Goal: Navigation & Orientation: Find specific page/section

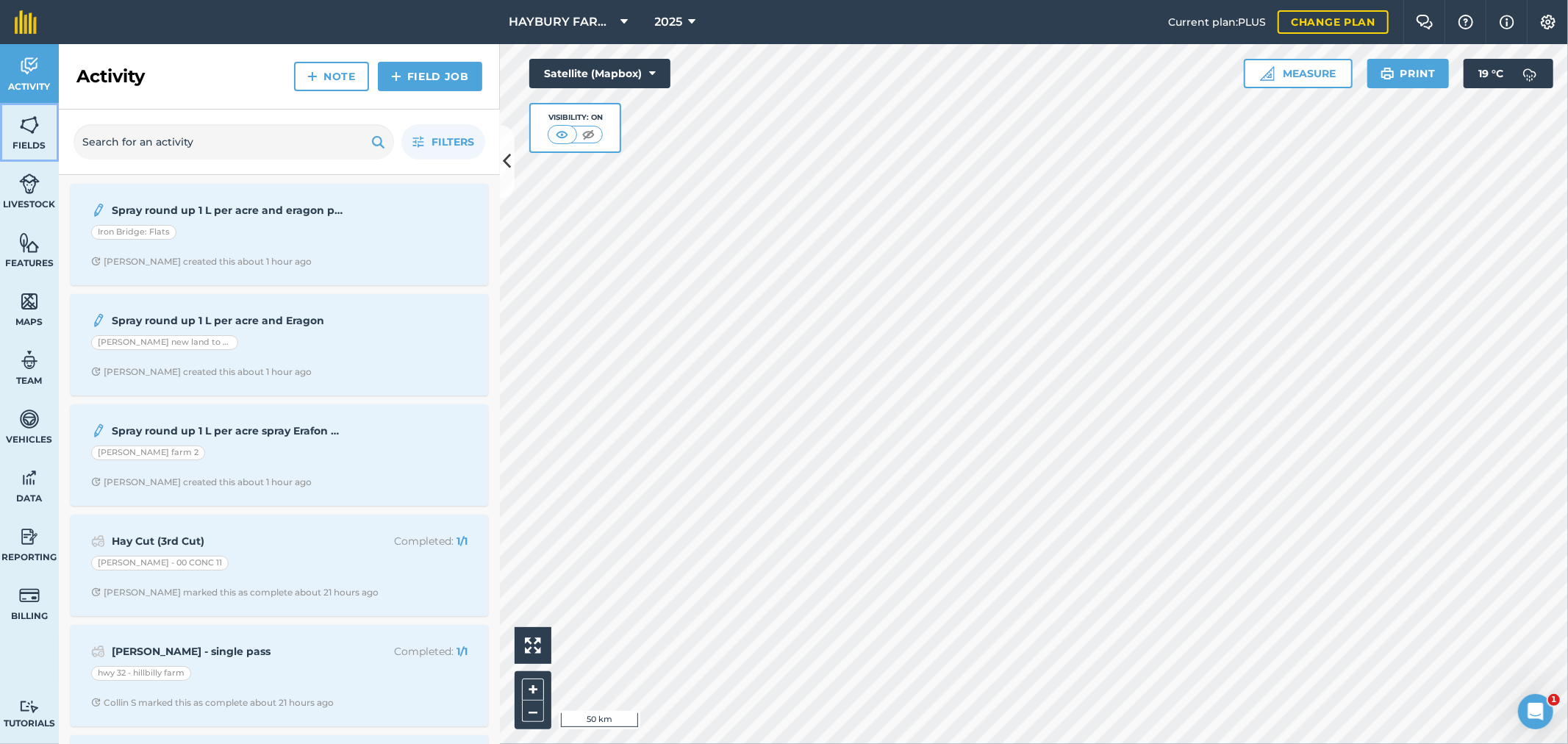
click at [28, 148] on span "Fields" at bounding box center [29, 145] width 59 height 11
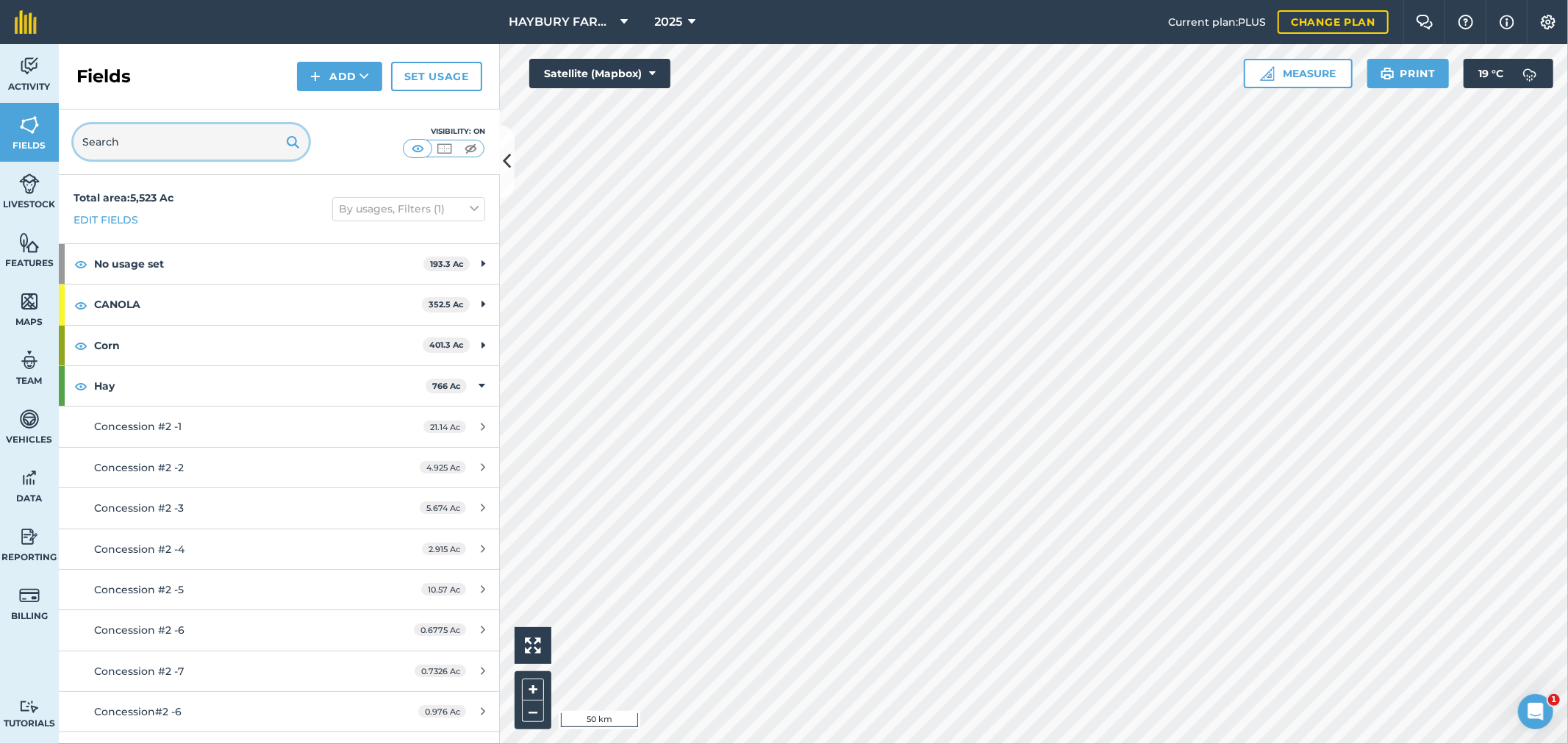
click at [116, 156] on input "text" at bounding box center [191, 142] width 235 height 35
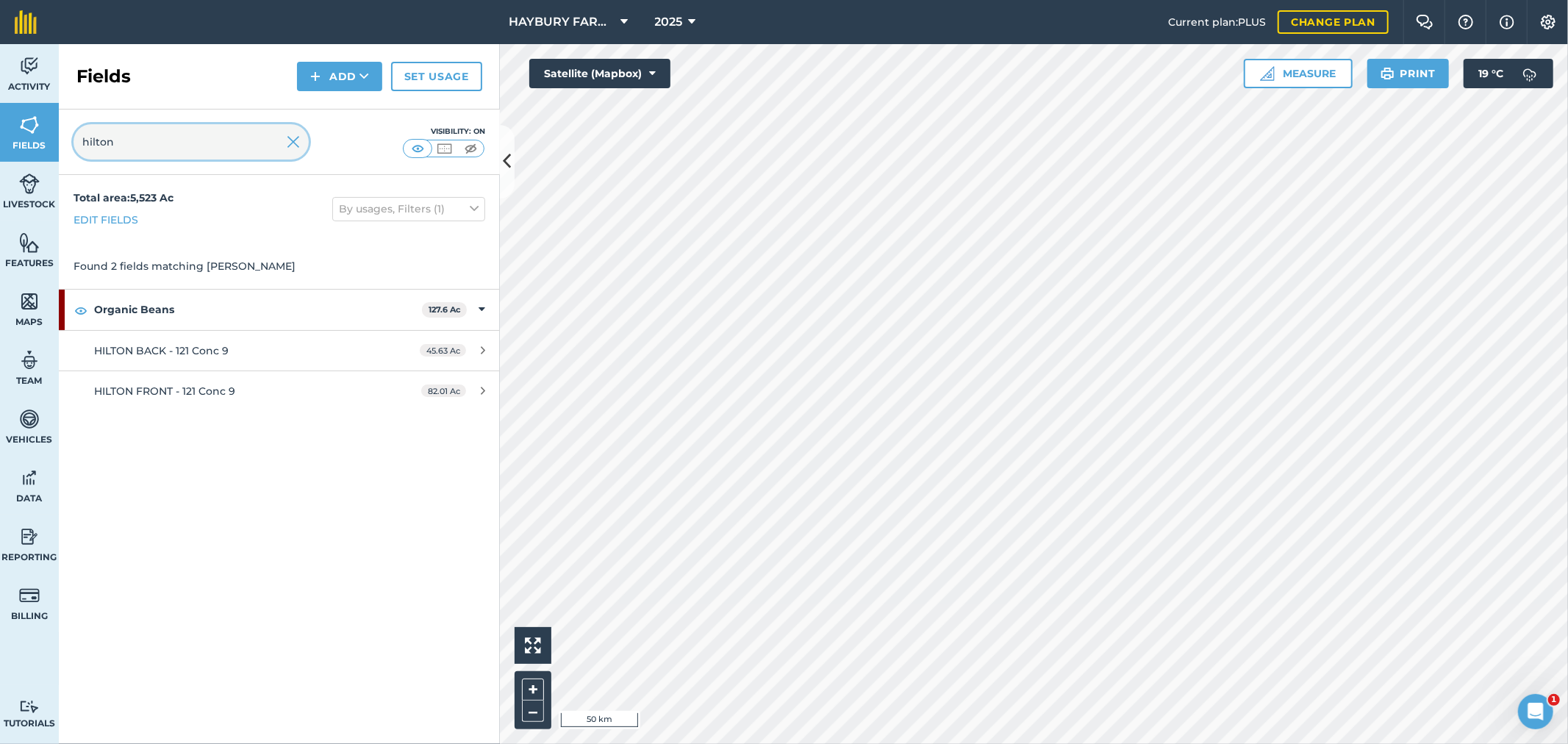
type input "hilton"
click at [160, 371] on link "HILTON FRONT - 121 Conc 9 82.01 Ac" at bounding box center [279, 391] width 441 height 40
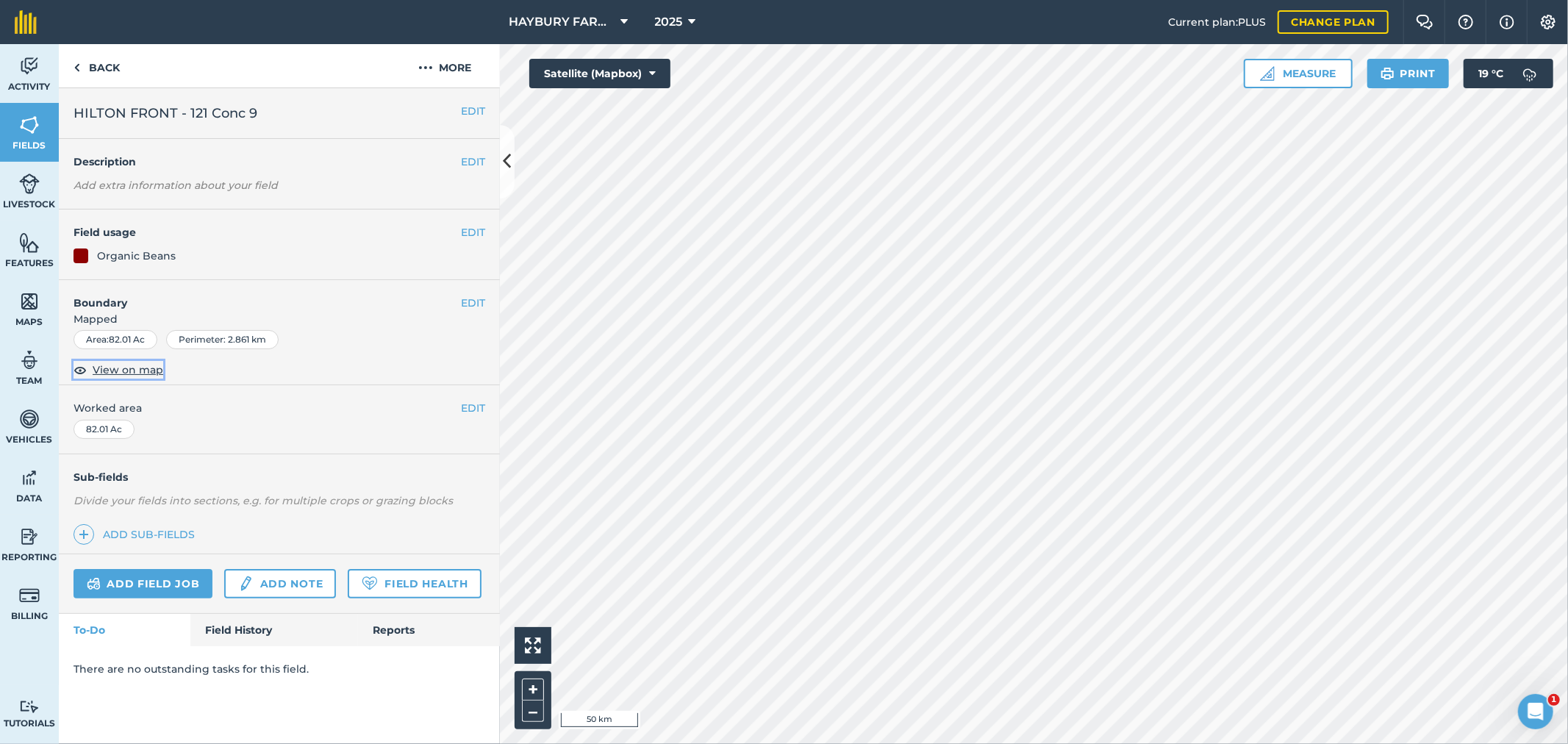
click at [117, 372] on span "View on map" at bounding box center [128, 369] width 71 height 16
click at [96, 64] on link "Back" at bounding box center [97, 65] width 76 height 43
click at [96, 73] on link "Back" at bounding box center [97, 65] width 76 height 43
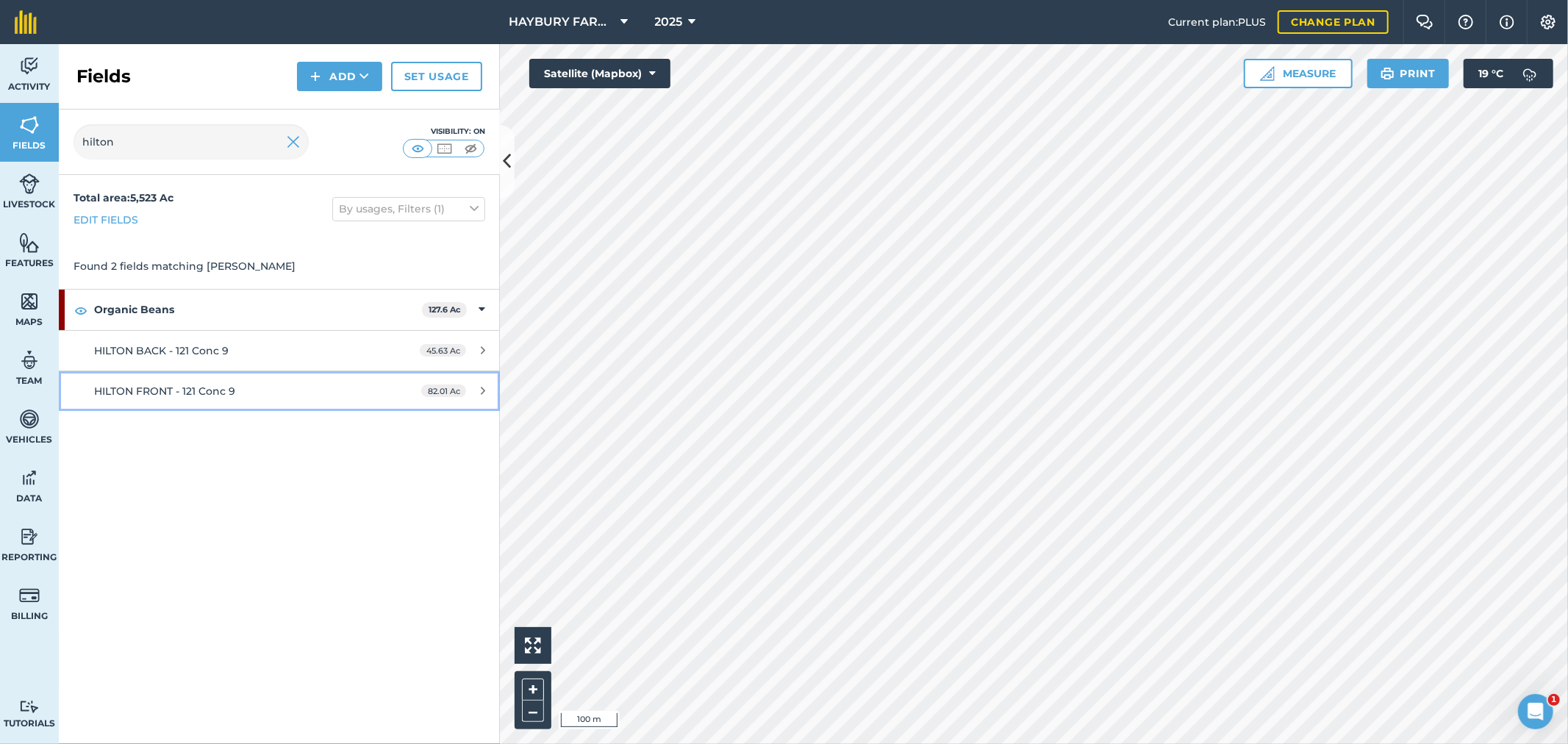
click at [174, 390] on span "HILTON FRONT - 121 Conc 9" at bounding box center [165, 391] width 141 height 13
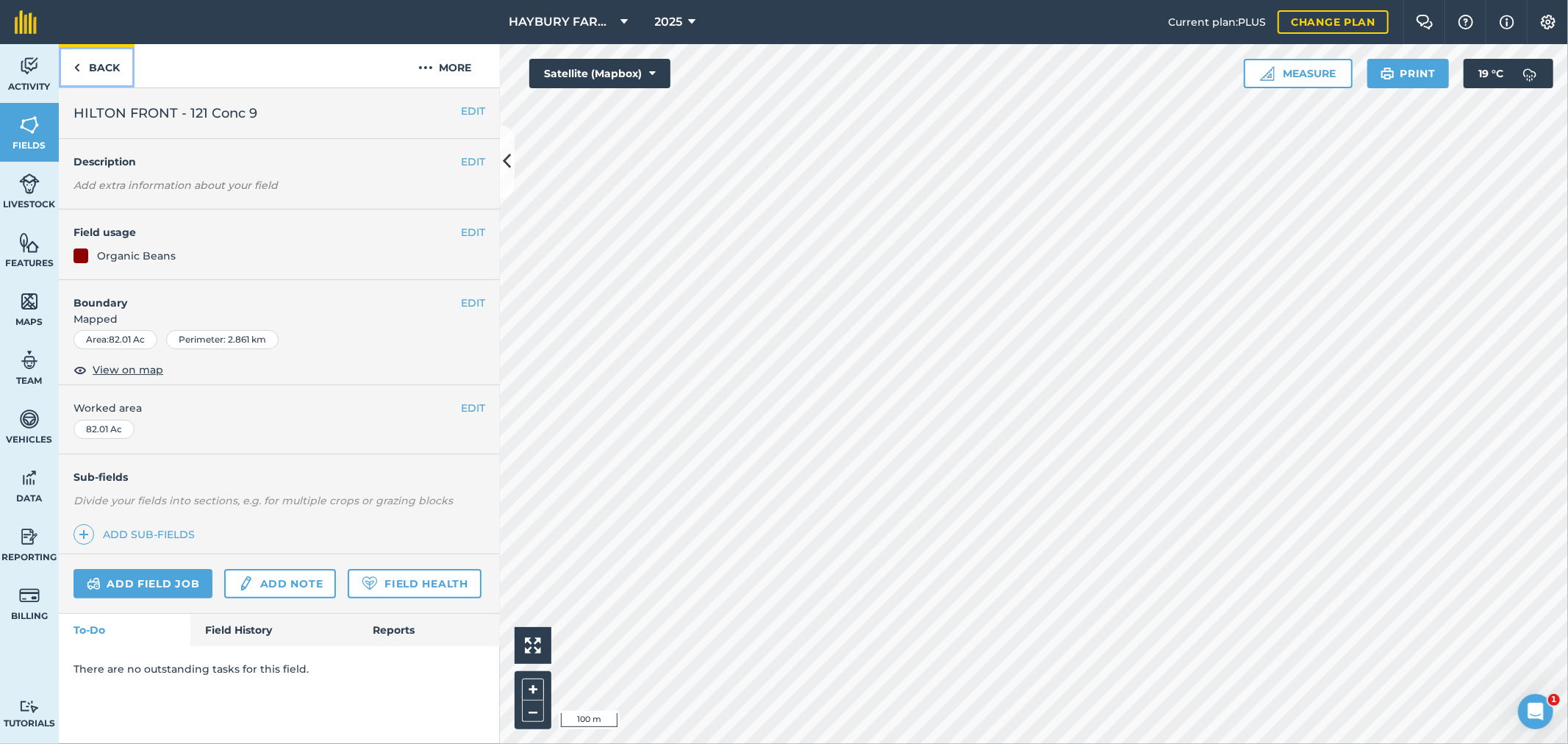
click at [91, 71] on link "Back" at bounding box center [97, 65] width 76 height 43
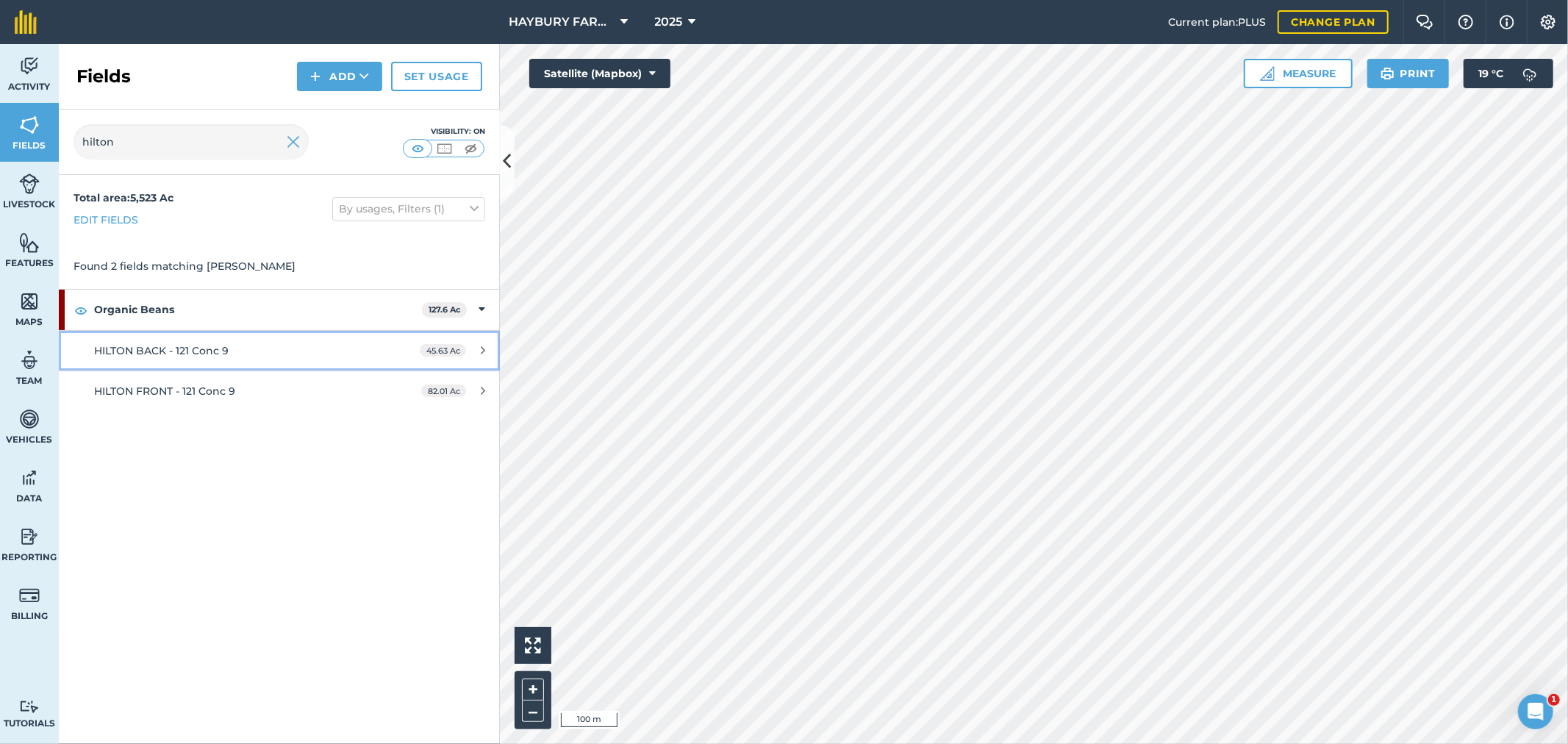
click at [202, 352] on span "HILTON BACK - 121 Conc 9" at bounding box center [162, 350] width 134 height 13
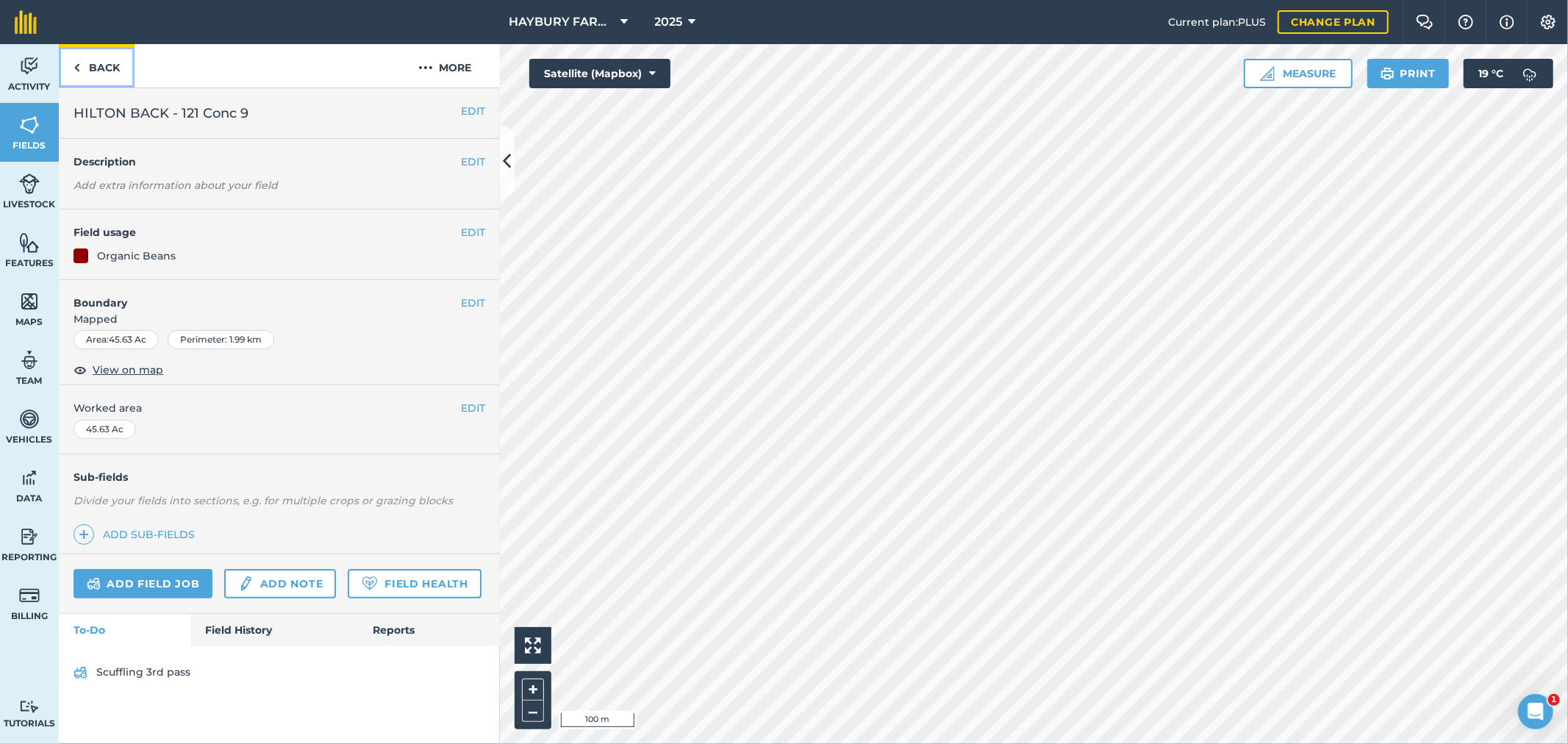
click at [67, 65] on link "Back" at bounding box center [97, 65] width 76 height 43
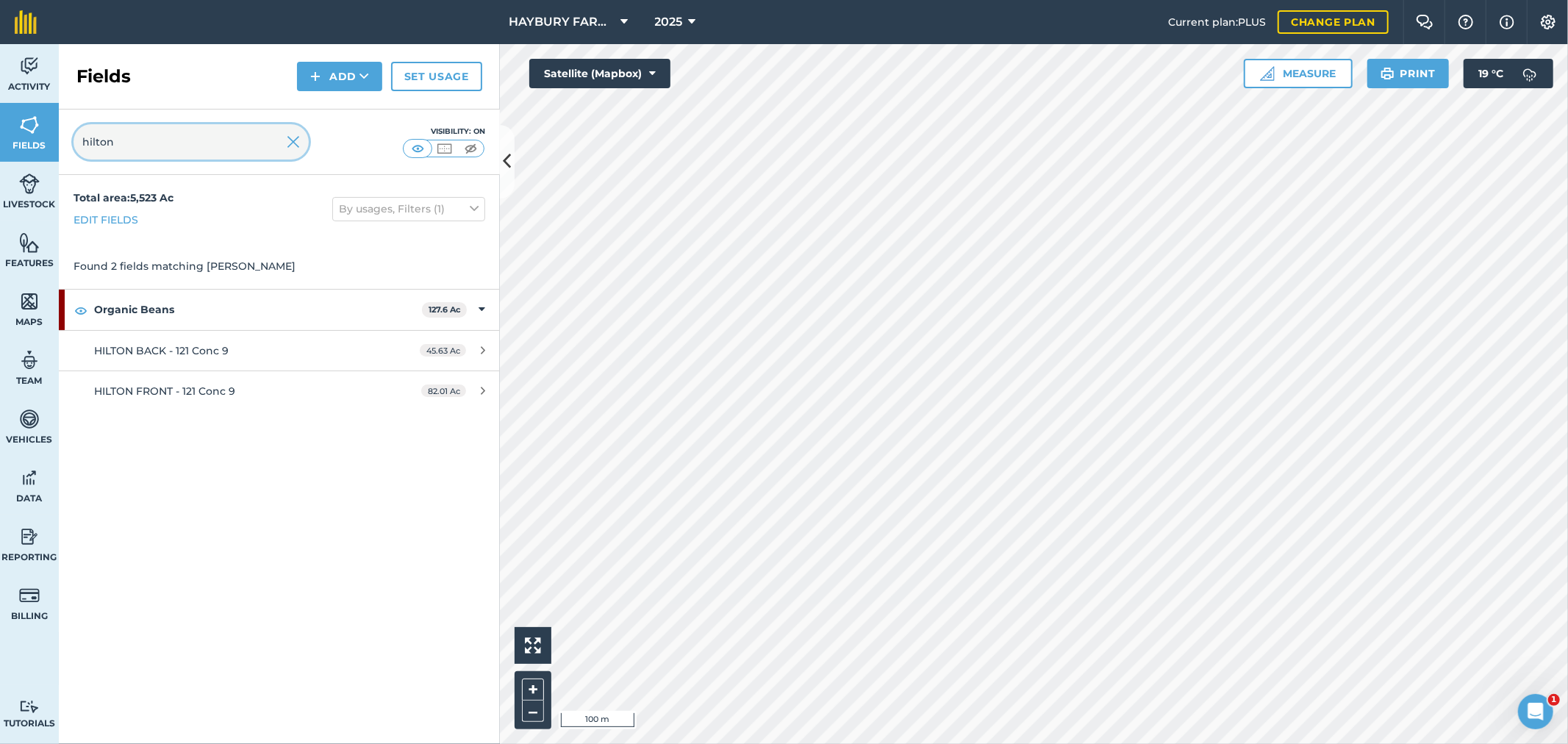
drag, startPoint x: 146, startPoint y: 144, endPoint x: 0, endPoint y: 129, distance: 146.8
click at [0, 129] on div "Activity Fields Livestock Features Maps Team Vehicles Data Reporting Billing Tu…" at bounding box center [784, 394] width 1568 height 700
type input "dj"
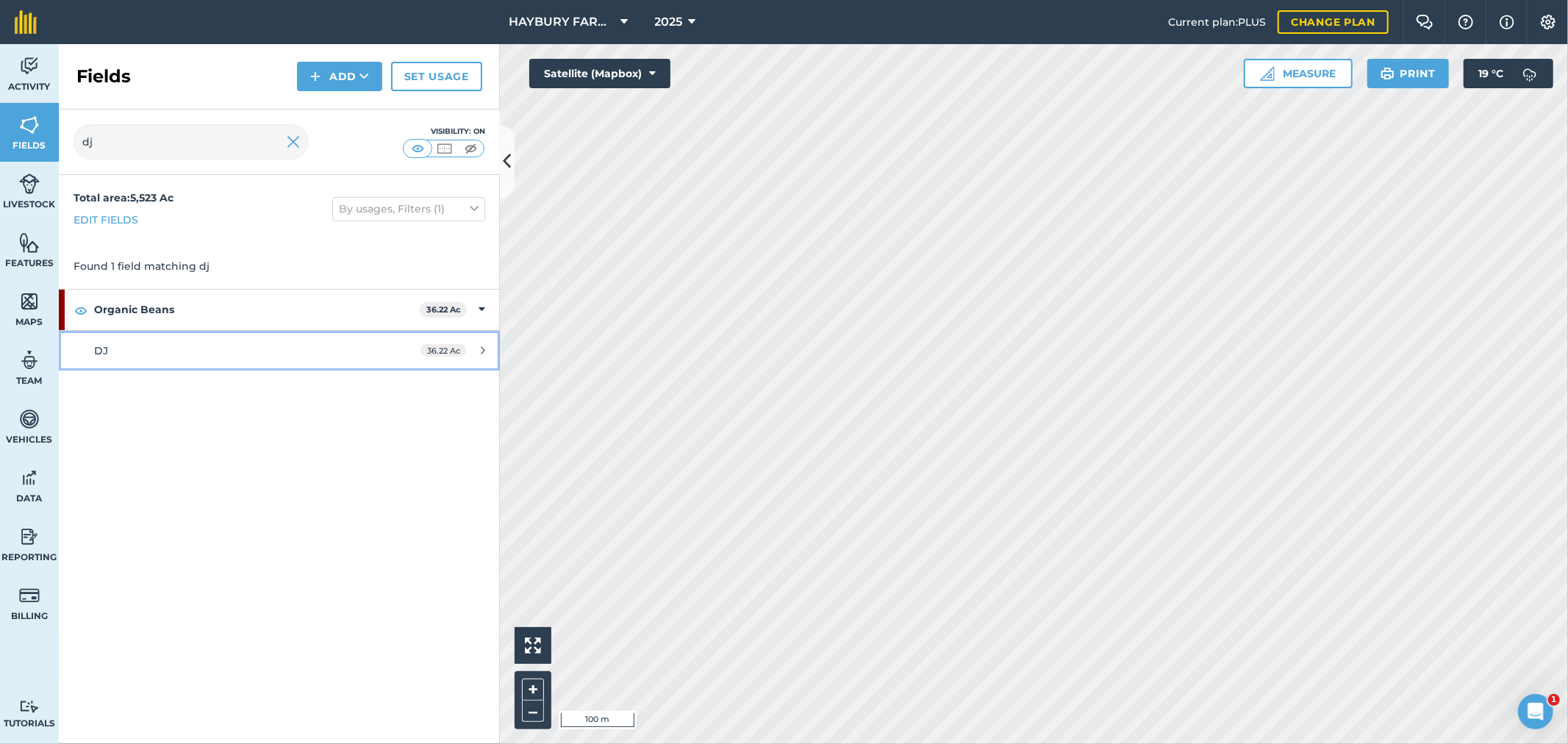
click at [102, 348] on span "DJ" at bounding box center [102, 350] width 14 height 13
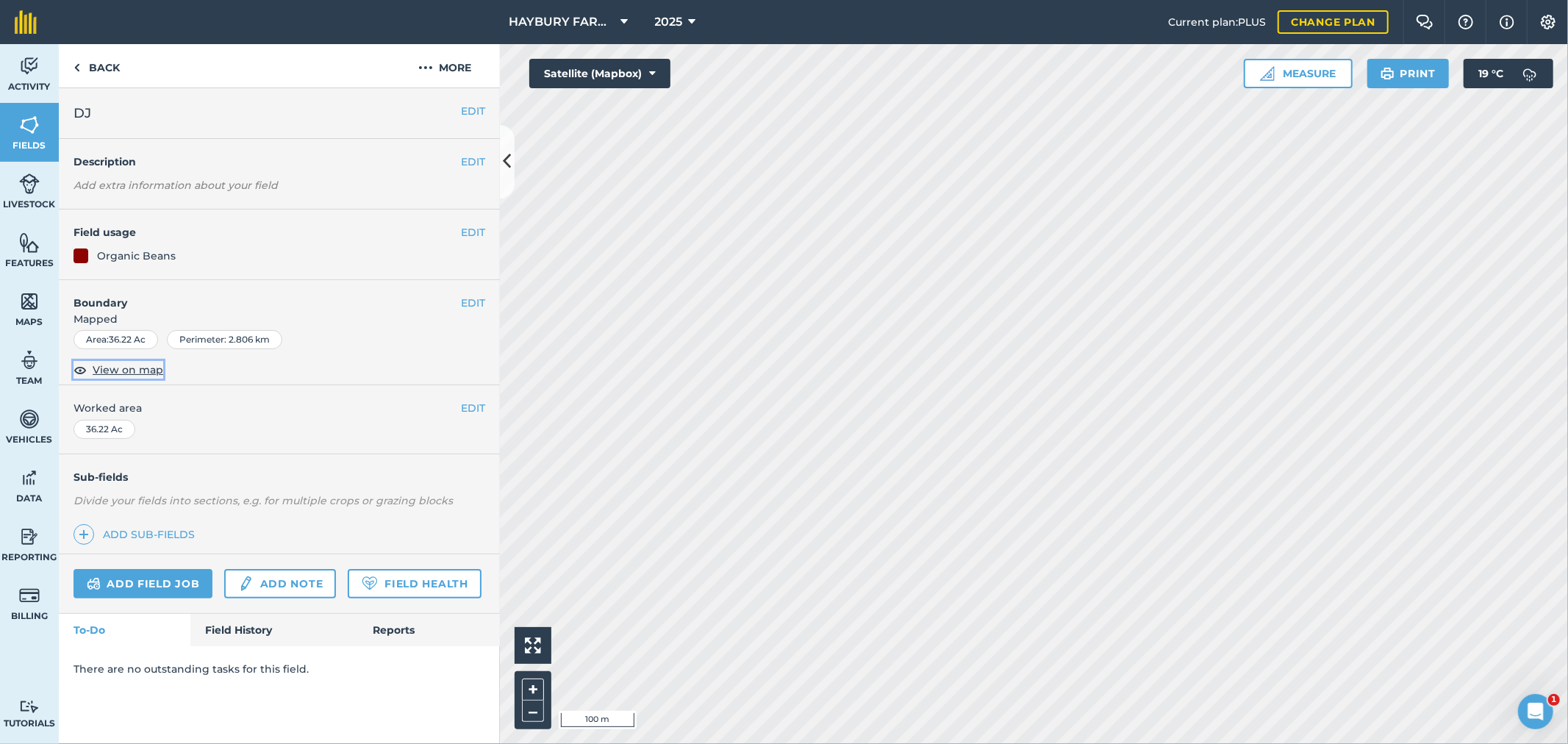
click at [115, 370] on span "View on map" at bounding box center [128, 369] width 71 height 16
click at [94, 59] on link "Back" at bounding box center [97, 65] width 76 height 43
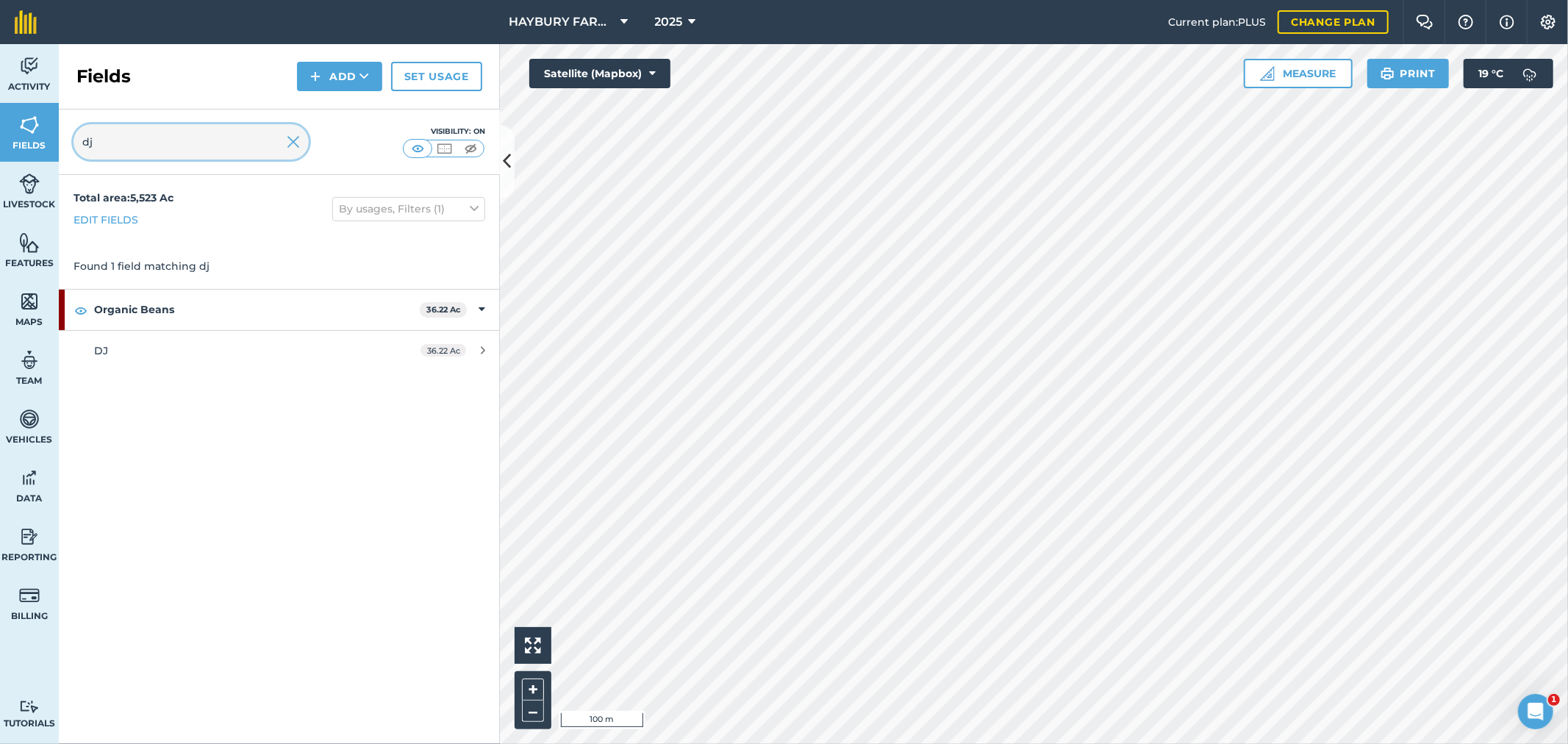
drag, startPoint x: 170, startPoint y: 134, endPoint x: 28, endPoint y: 138, distance: 142.1
click at [28, 138] on div "Activity Fields Livestock Features Maps Team Vehicles Data Reporting Billing Tu…" at bounding box center [784, 394] width 1568 height 700
type input "dump"
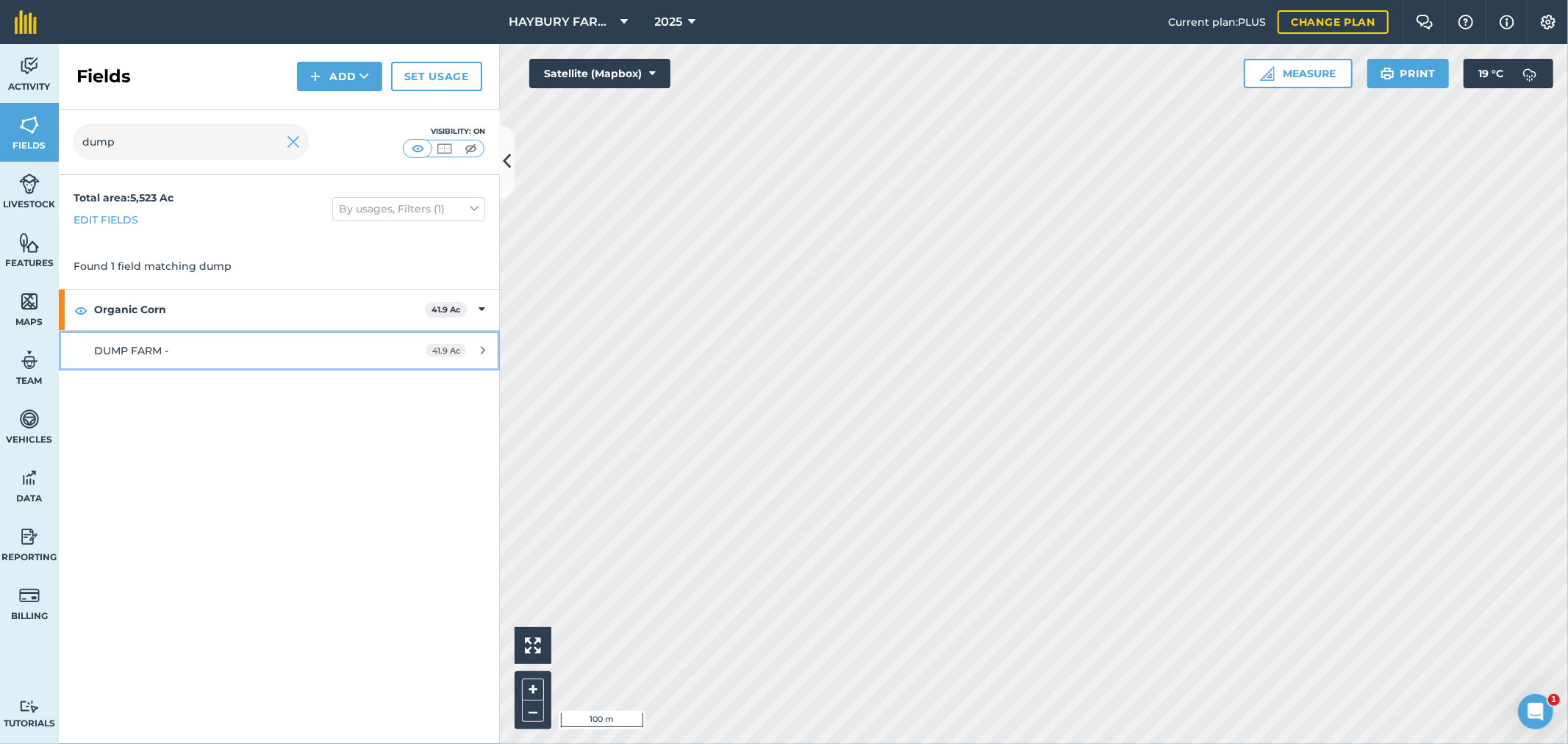
click at [146, 339] on link "DUMP FARM - 41.9 Ac" at bounding box center [279, 350] width 441 height 40
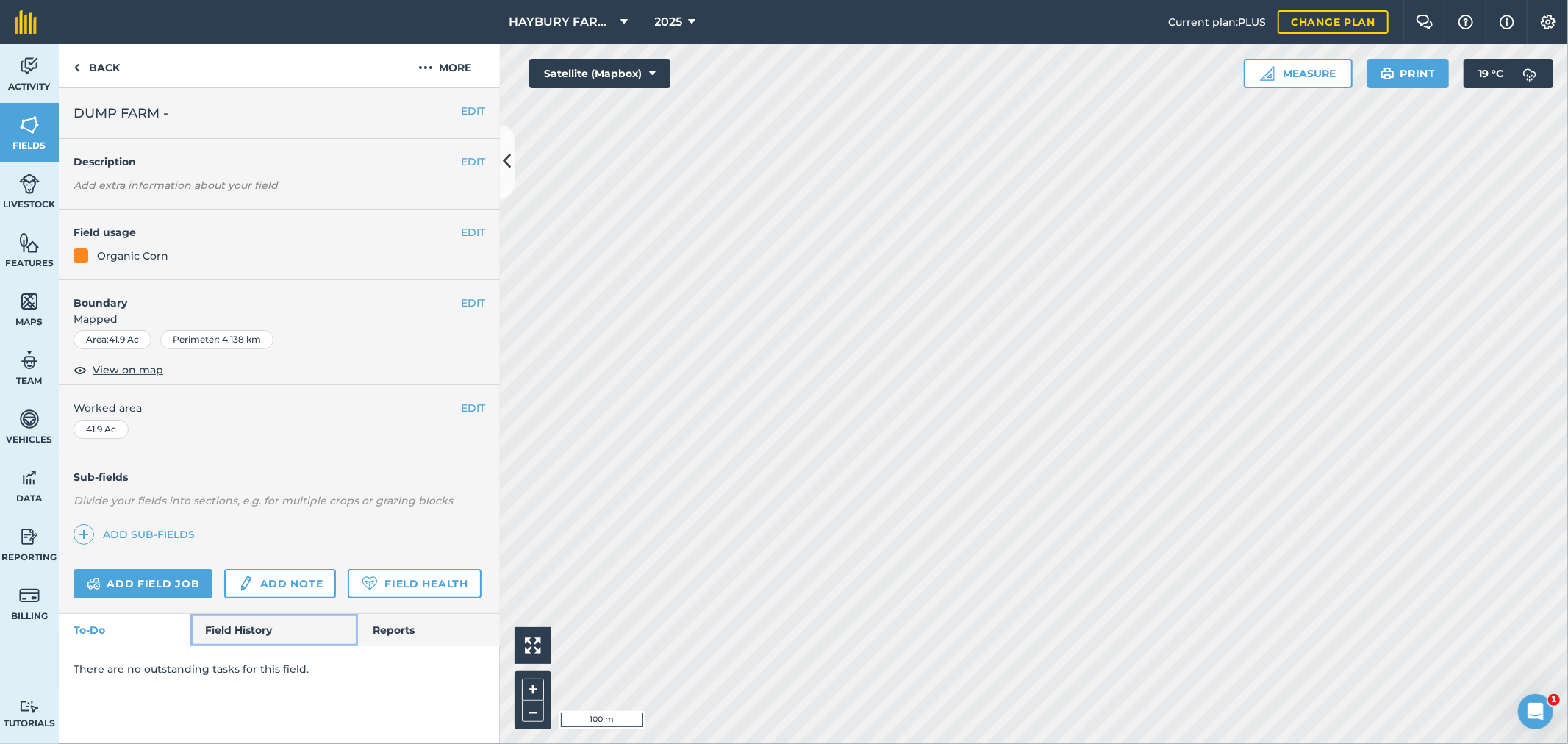
click at [237, 630] on link "Field History" at bounding box center [274, 630] width 167 height 33
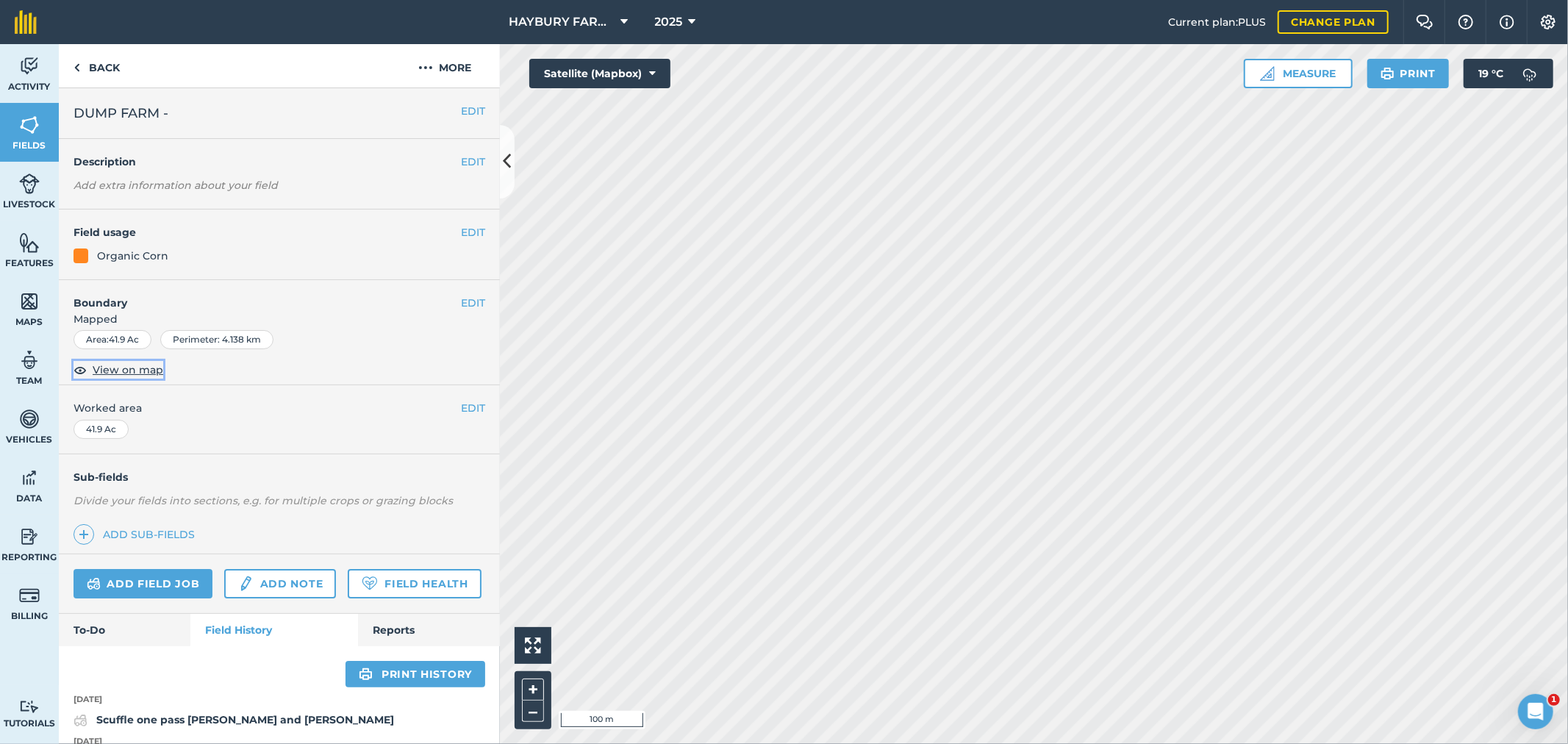
click at [112, 370] on span "View on map" at bounding box center [128, 369] width 71 height 16
click at [112, 65] on link "Back" at bounding box center [97, 65] width 76 height 43
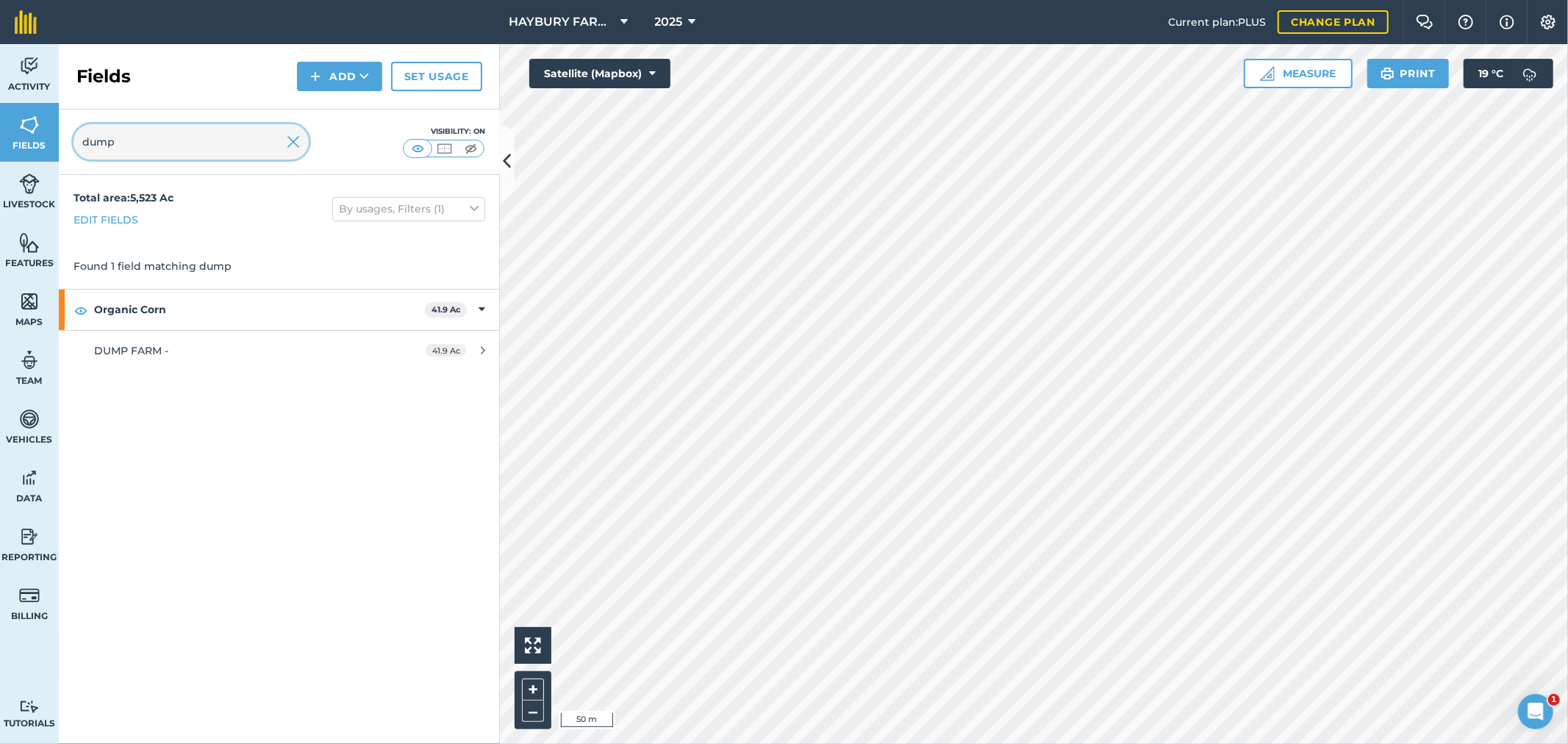
click at [131, 138] on input "dump" at bounding box center [191, 142] width 235 height 35
drag, startPoint x: 163, startPoint y: 141, endPoint x: 57, endPoint y: 136, distance: 106.1
click at [57, 136] on div "Activity Fields Livestock Features Maps Team Vehicles Data Reporting Billing Tu…" at bounding box center [784, 394] width 1568 height 700
type input "alluck"
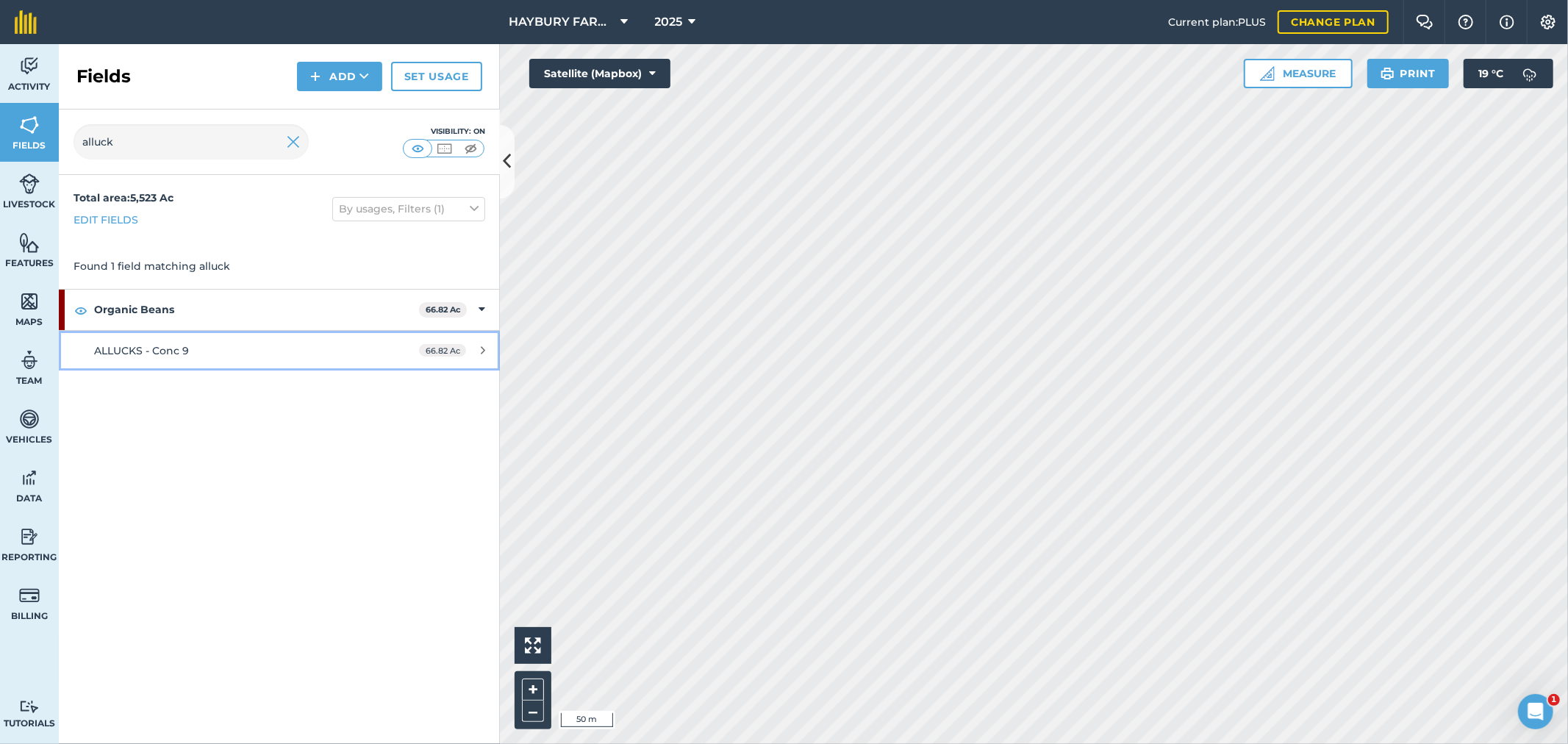
click at [173, 358] on div "ALLUCKS - Conc 9" at bounding box center [232, 351] width 276 height 16
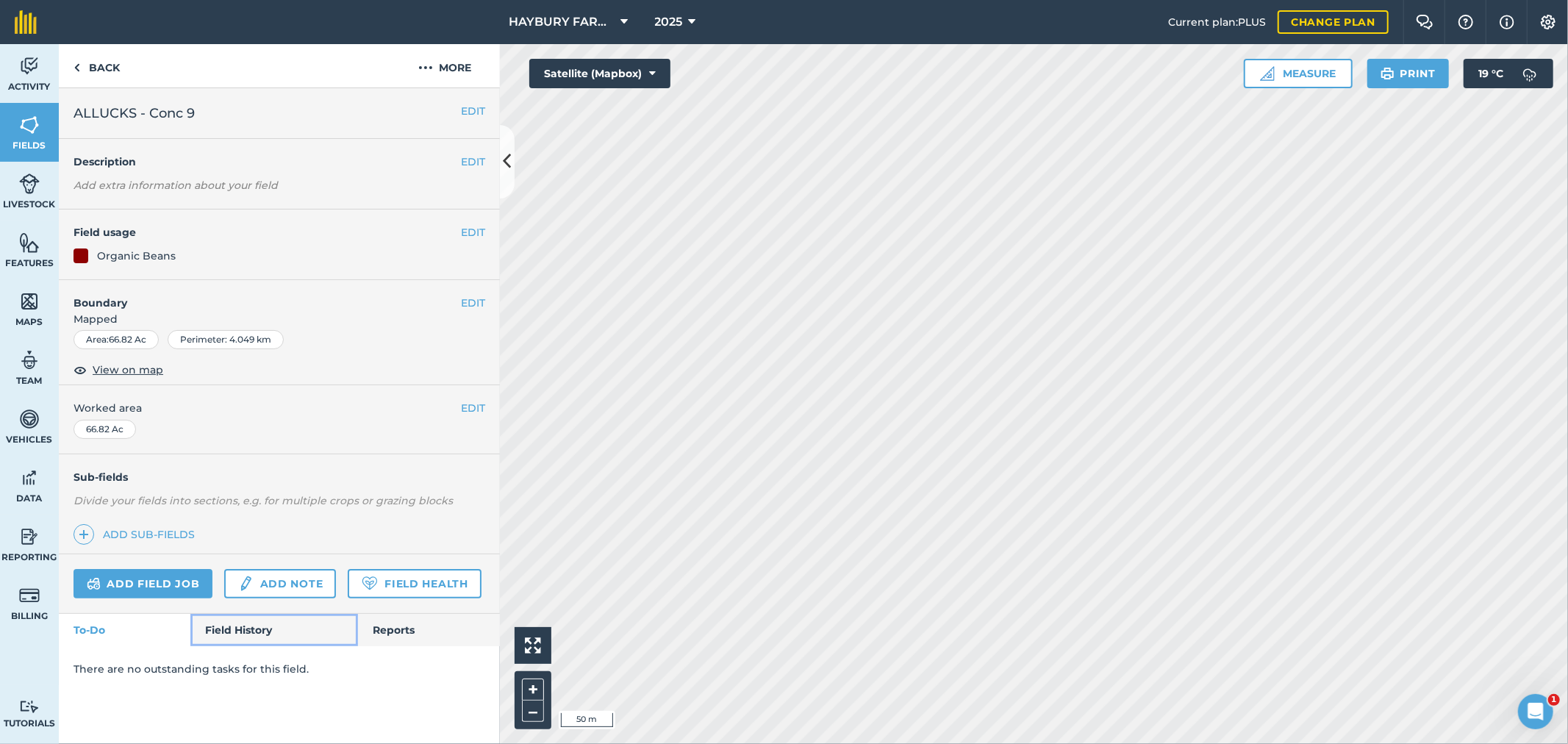
click at [235, 623] on link "Field History" at bounding box center [274, 630] width 167 height 33
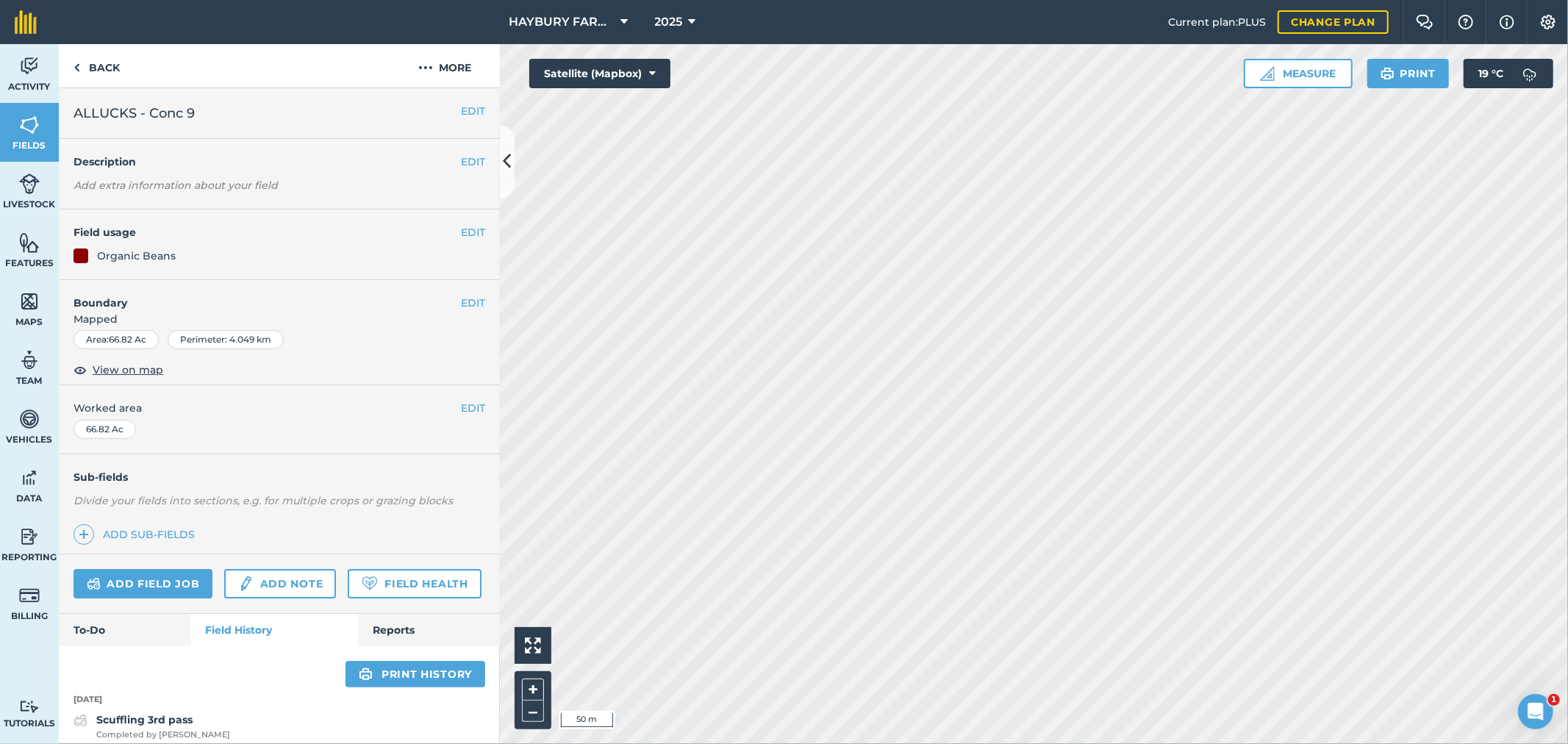
click at [118, 356] on div "EDIT Boundary Mapped Area : 66.82 Ac Perimeter : 4.049 km View on map" at bounding box center [279, 333] width 441 height 106
click at [121, 364] on span "View on map" at bounding box center [128, 369] width 71 height 16
click at [109, 68] on link "Back" at bounding box center [97, 65] width 76 height 43
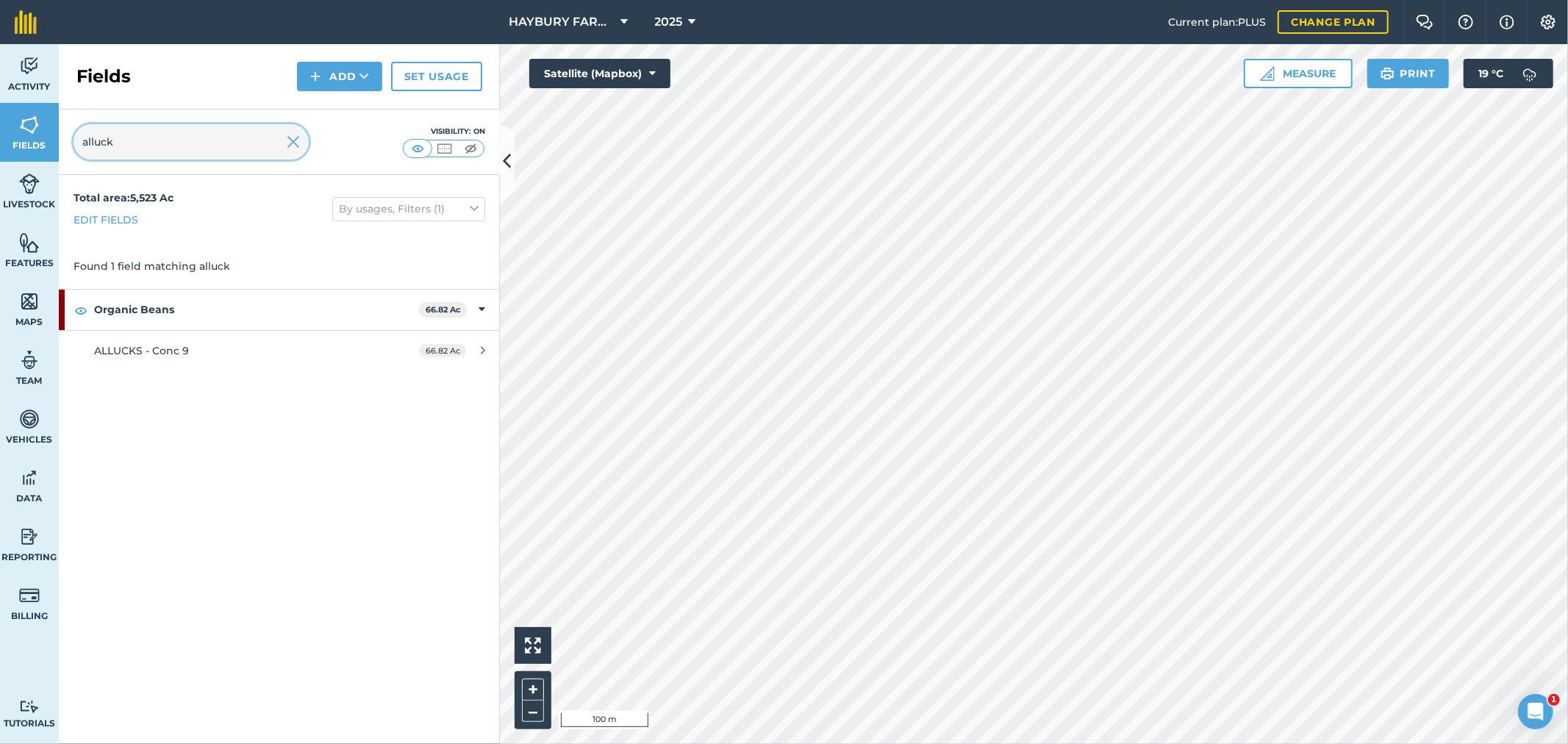
click at [155, 133] on input "alluck" at bounding box center [191, 142] width 235 height 35
drag, startPoint x: 146, startPoint y: 141, endPoint x: 0, endPoint y: 135, distance: 146.1
click at [0, 135] on div "Activity Fields Livestock Features Maps Team Vehicles Data Reporting Billing Tu…" at bounding box center [784, 394] width 1568 height 700
type input "vander"
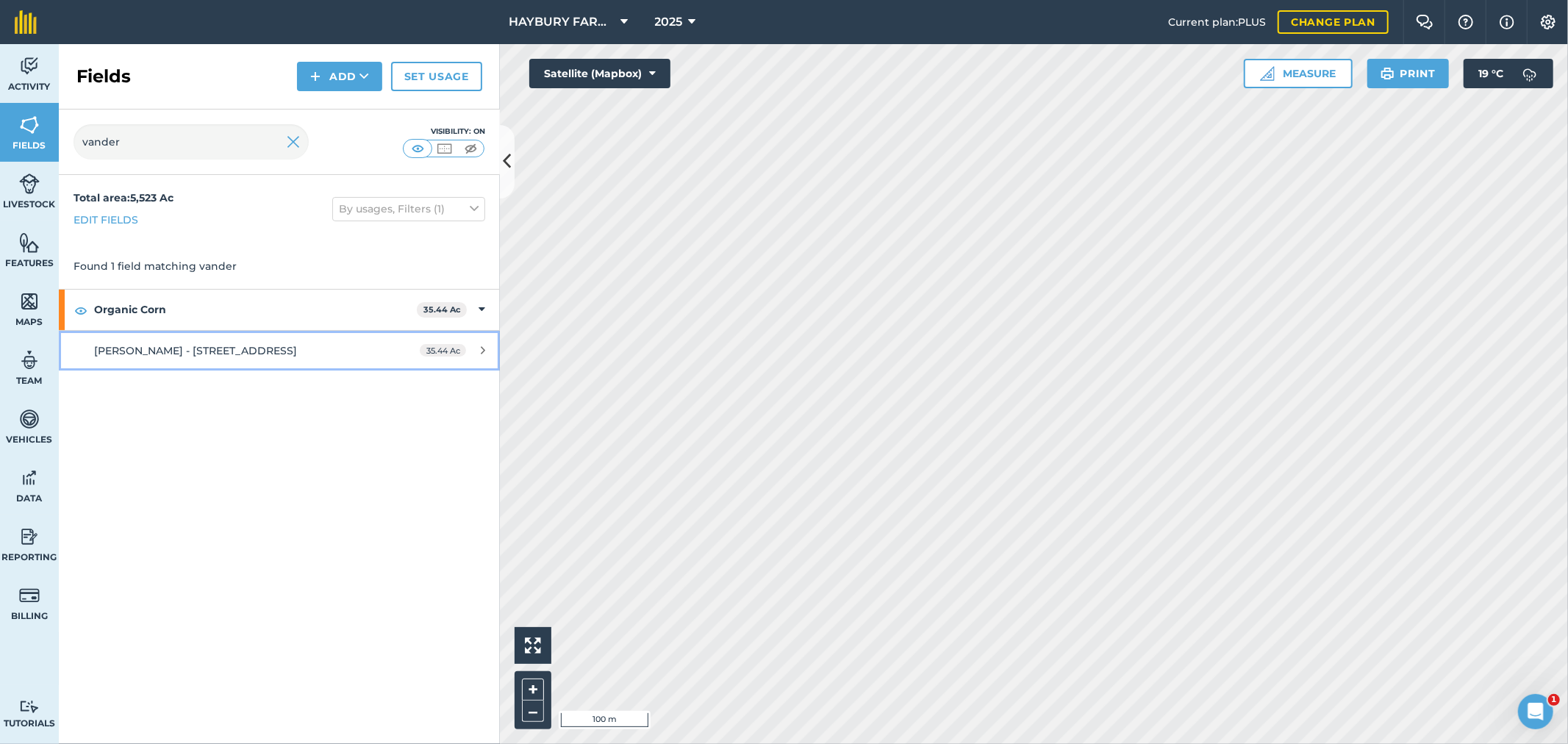
click at [131, 348] on span "[PERSON_NAME] - [STREET_ADDRESS]" at bounding box center [196, 350] width 203 height 13
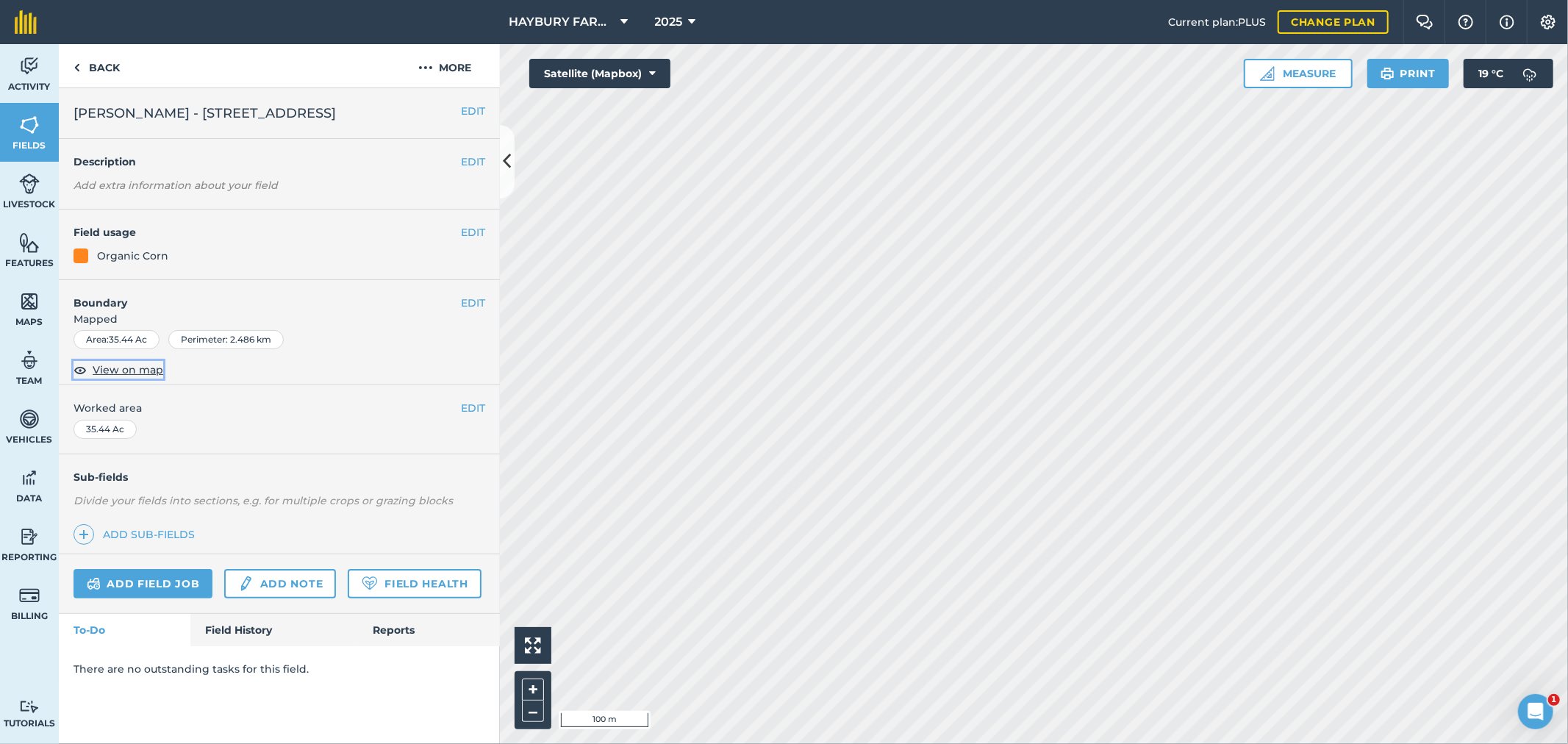
click at [120, 370] on span "View on map" at bounding box center [128, 369] width 71 height 16
click at [105, 80] on link "Back" at bounding box center [97, 65] width 76 height 43
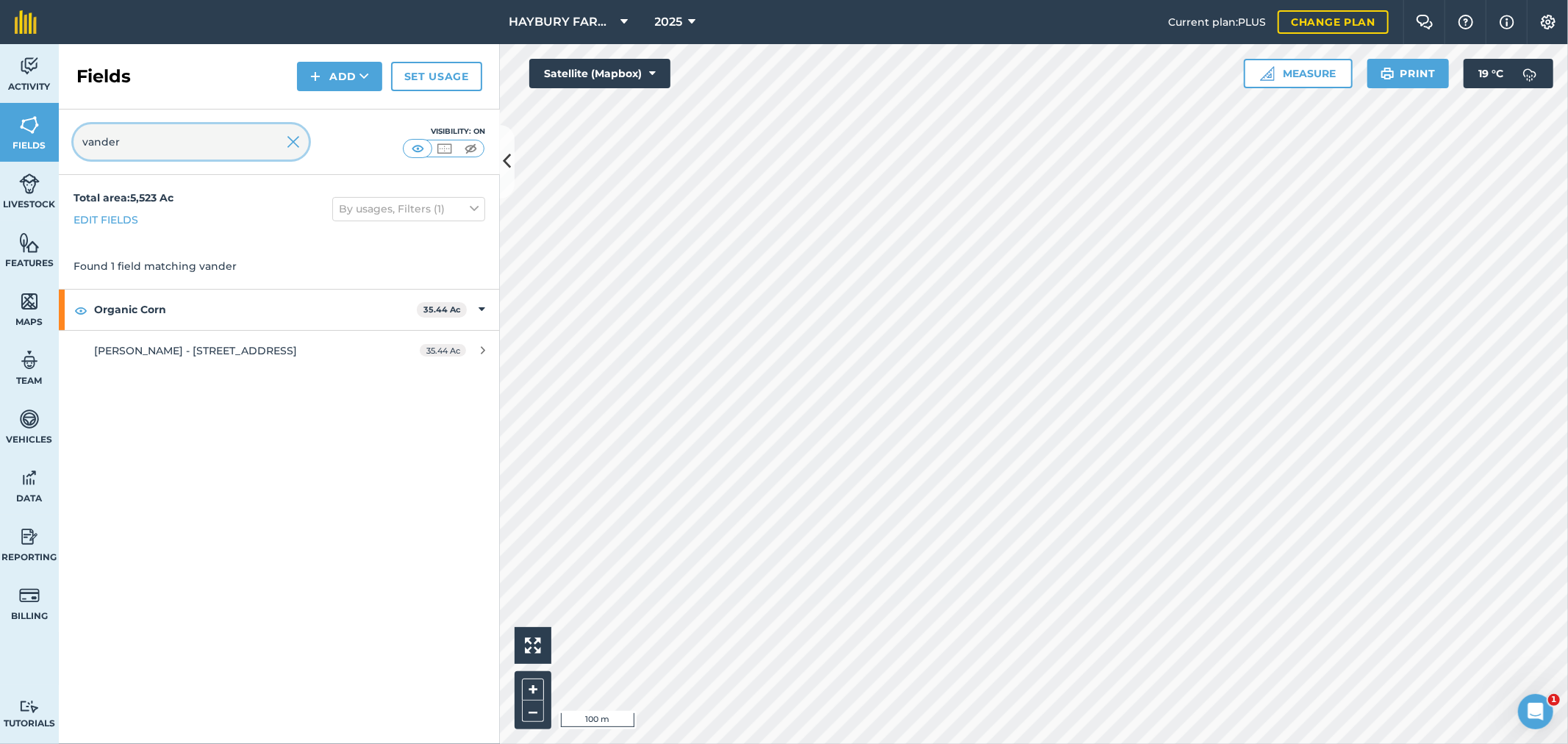
click at [125, 138] on input "vander" at bounding box center [191, 142] width 235 height 35
drag, startPoint x: 133, startPoint y: 138, endPoint x: 104, endPoint y: 147, distance: 30.4
click at [119, 142] on input "vander" at bounding box center [191, 142] width 235 height 35
type input "v"
type input "[PERSON_NAME]"
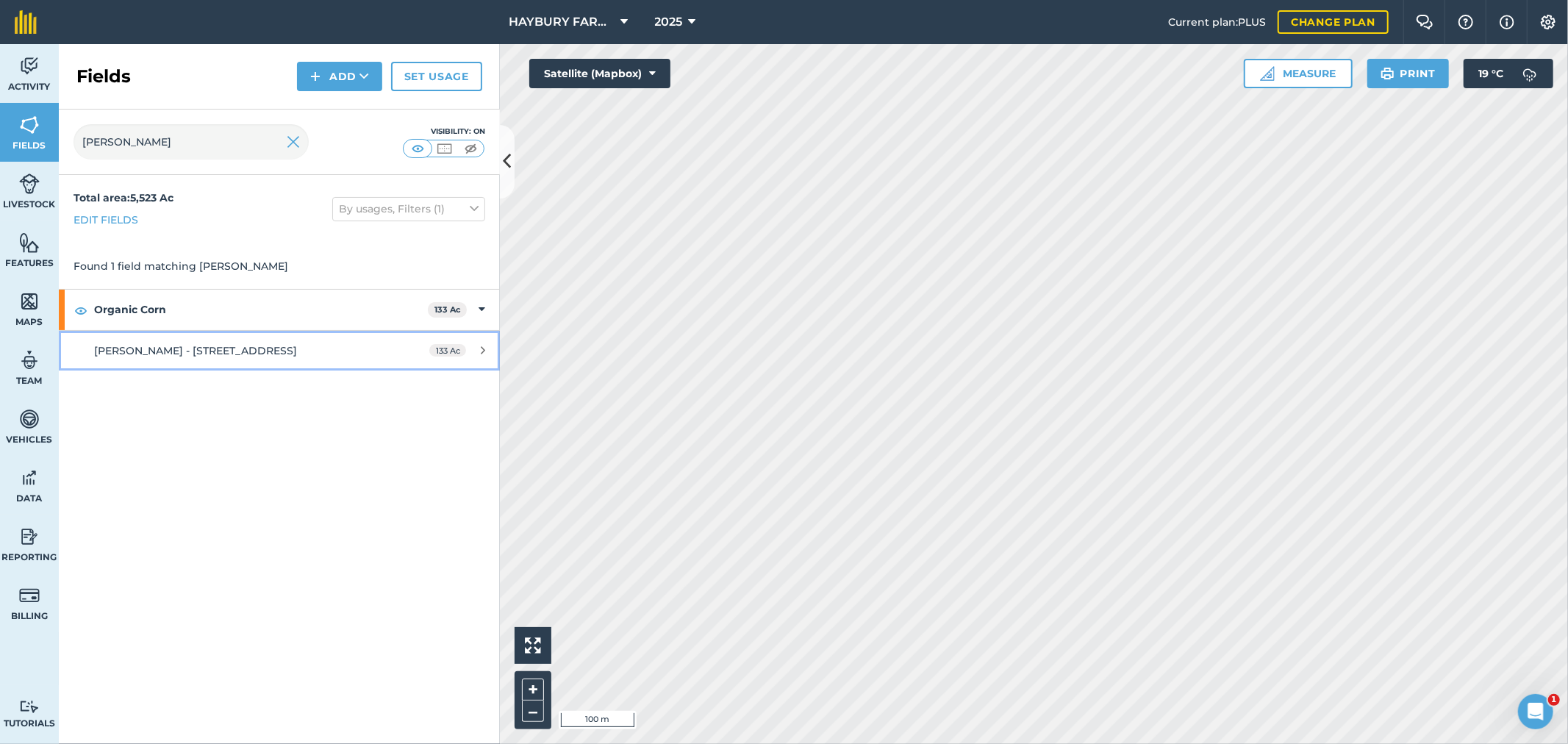
click at [215, 366] on link "[PERSON_NAME] - [STREET_ADDRESS]" at bounding box center [279, 350] width 441 height 40
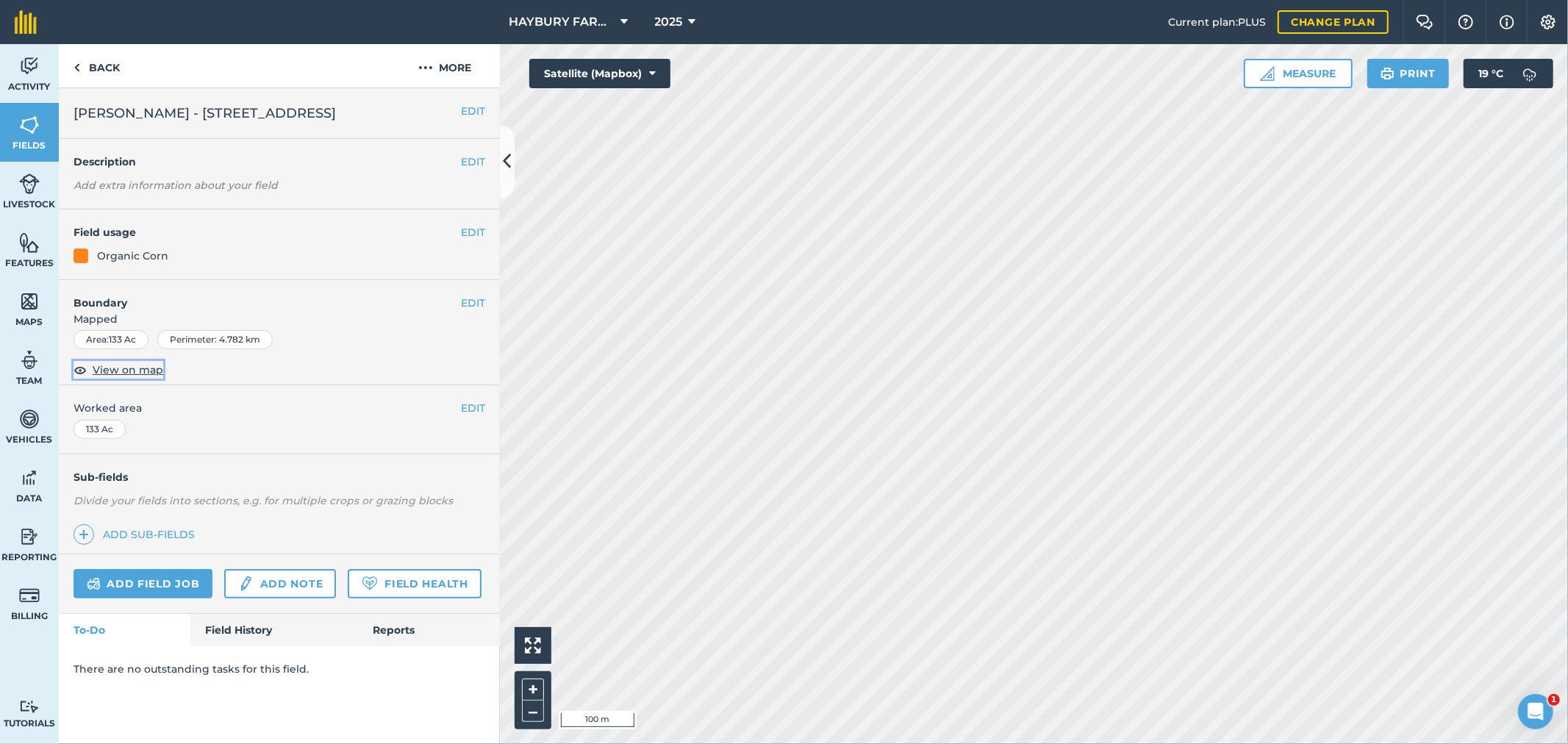
click at [121, 379] on button "View on map" at bounding box center [118, 370] width 90 height 18
click at [120, 371] on span "View on map" at bounding box center [128, 369] width 71 height 16
click at [90, 81] on link "Back" at bounding box center [97, 65] width 76 height 43
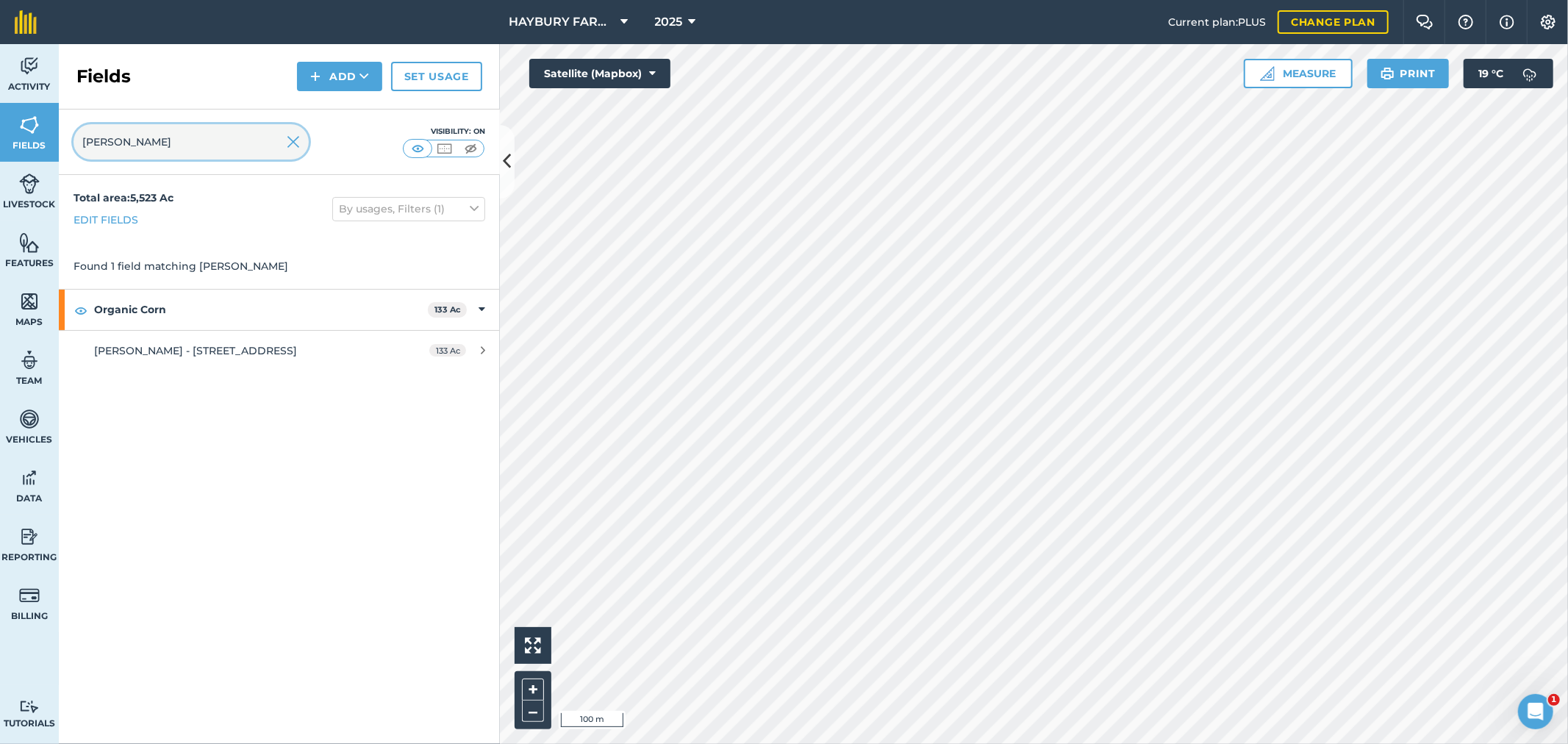
drag, startPoint x: 133, startPoint y: 138, endPoint x: 15, endPoint y: 136, distance: 118.0
click at [15, 136] on div "Activity Fields Livestock Features Maps Team Vehicles Data Reporting Billing Tu…" at bounding box center [784, 394] width 1568 height 700
type input "haybury"
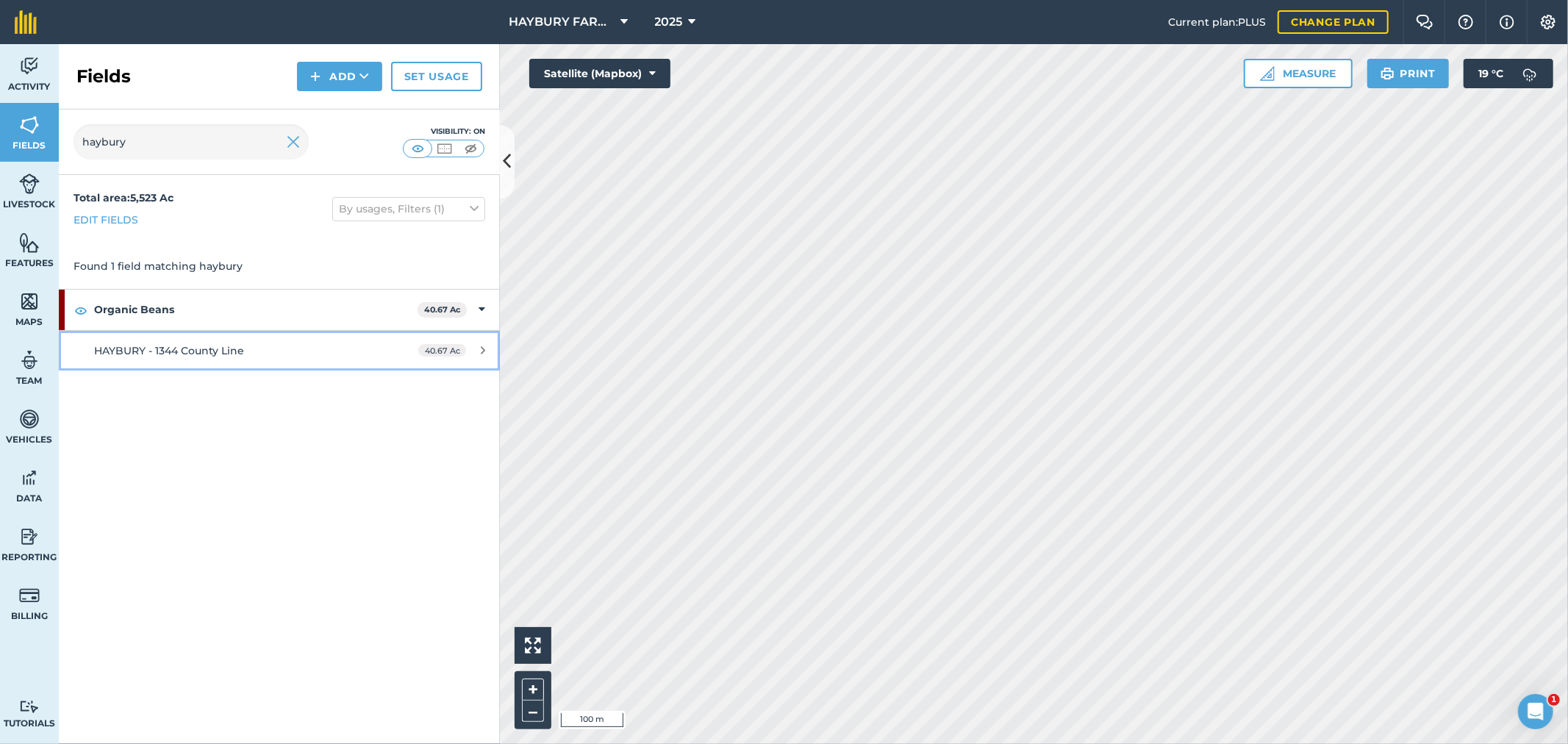
click at [153, 349] on span "HAYBURY - 1344 County Line" at bounding box center [170, 350] width 150 height 13
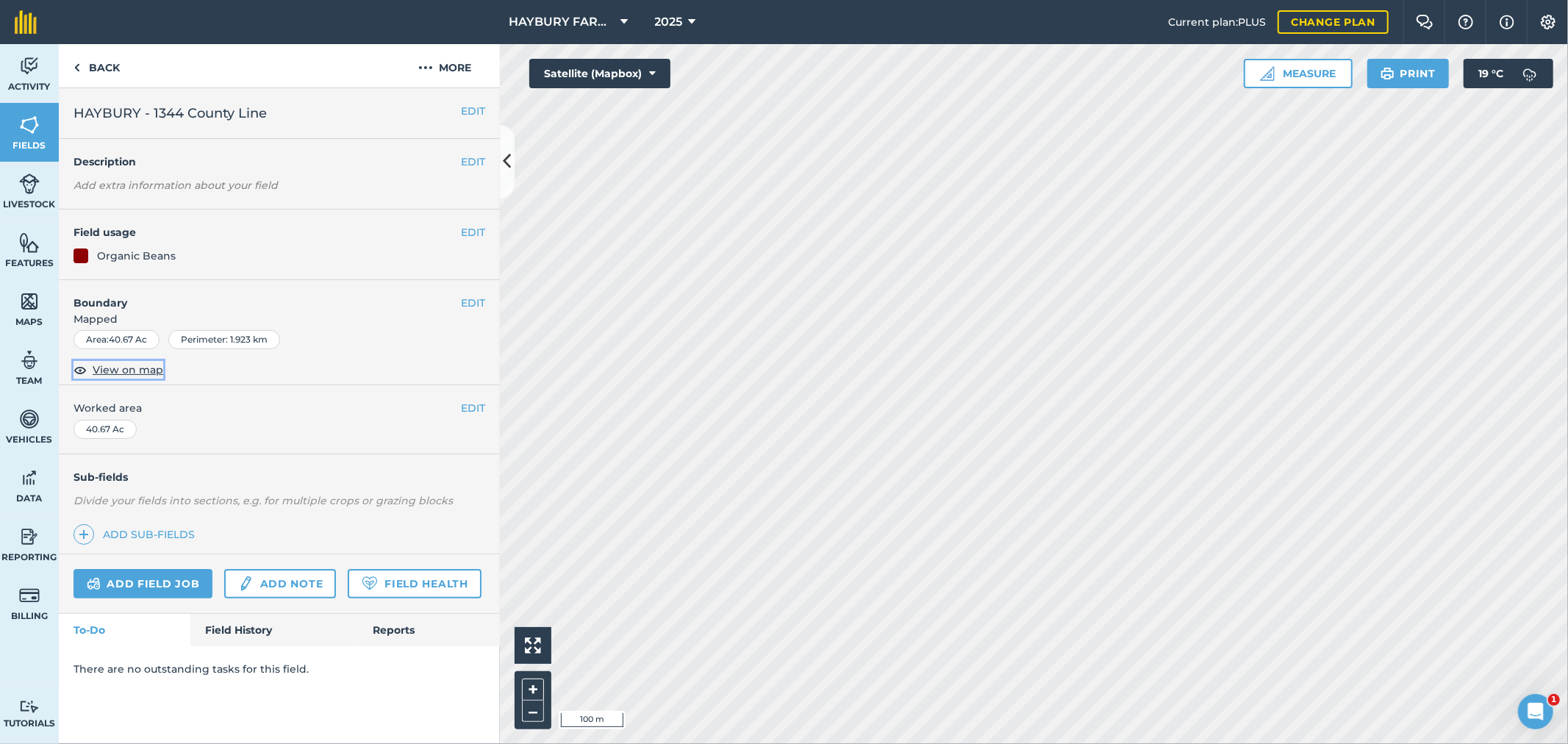
click at [109, 372] on span "View on map" at bounding box center [128, 369] width 71 height 16
click at [114, 68] on link "Back" at bounding box center [97, 65] width 76 height 43
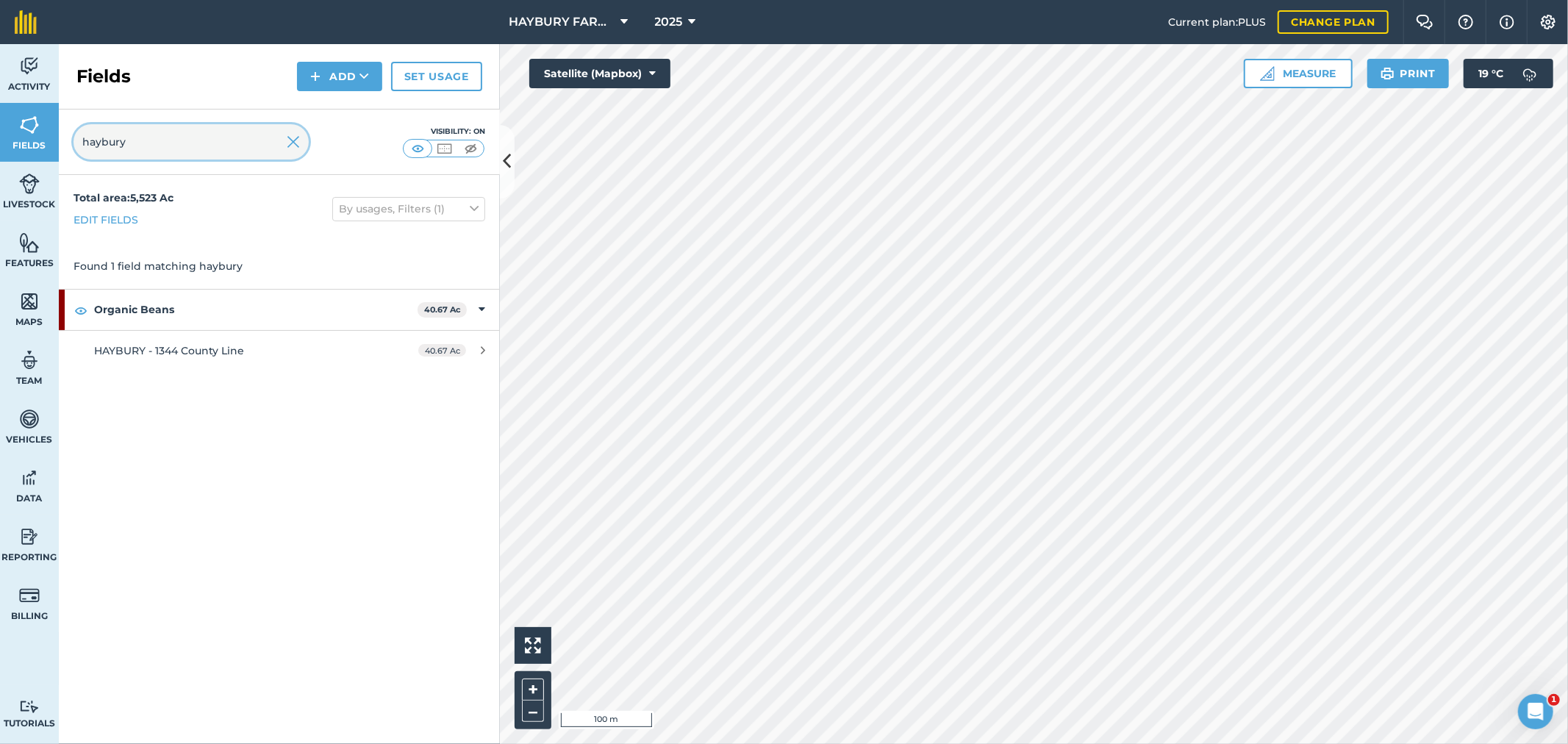
drag, startPoint x: 178, startPoint y: 146, endPoint x: 0, endPoint y: 122, distance: 179.6
click at [0, 122] on div "Activity Fields Livestock Features Maps Team Vehicles Data Reporting Billing Tu…" at bounding box center [784, 394] width 1568 height 700
type input "[PERSON_NAME]"
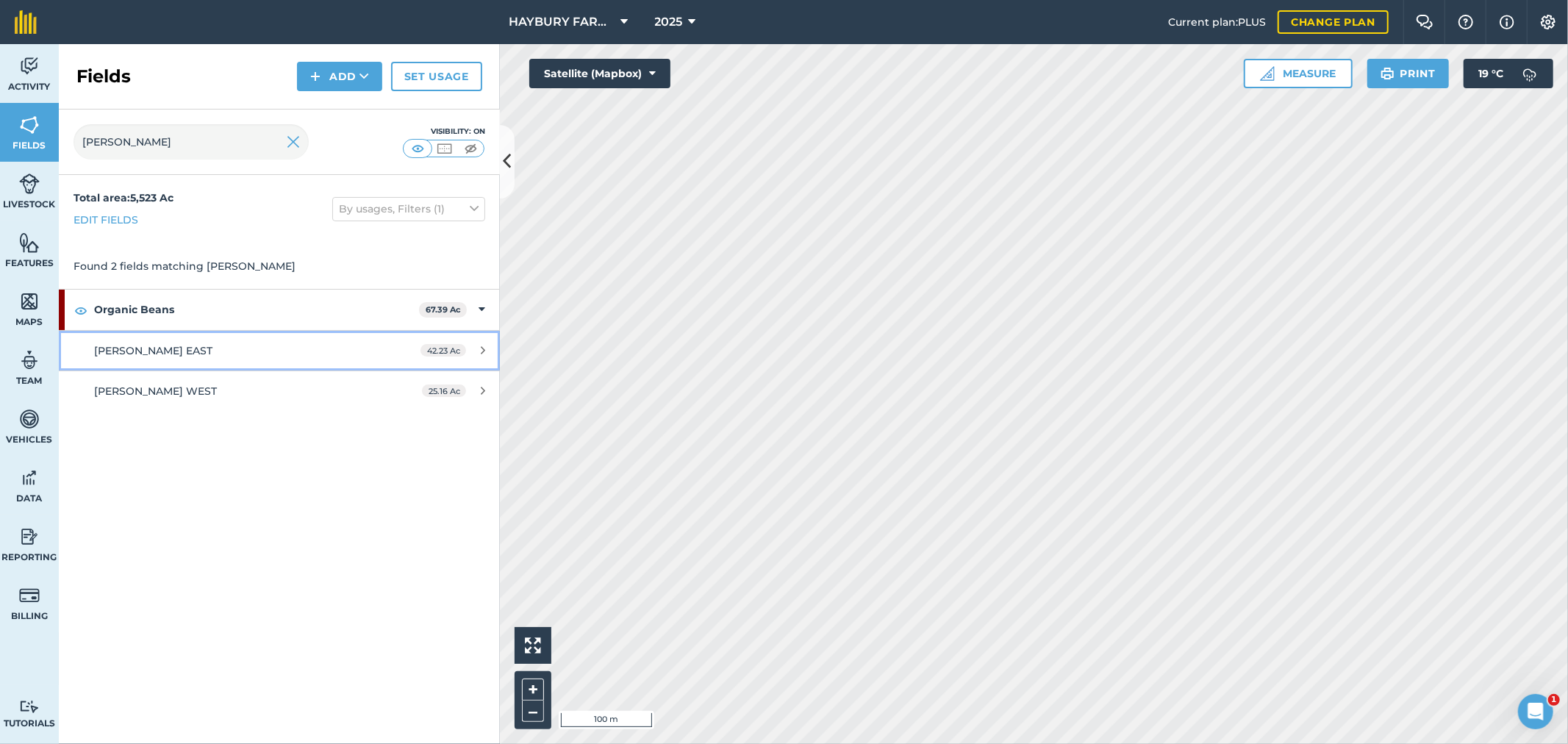
click at [221, 346] on div "[PERSON_NAME] EAST" at bounding box center [232, 351] width 276 height 16
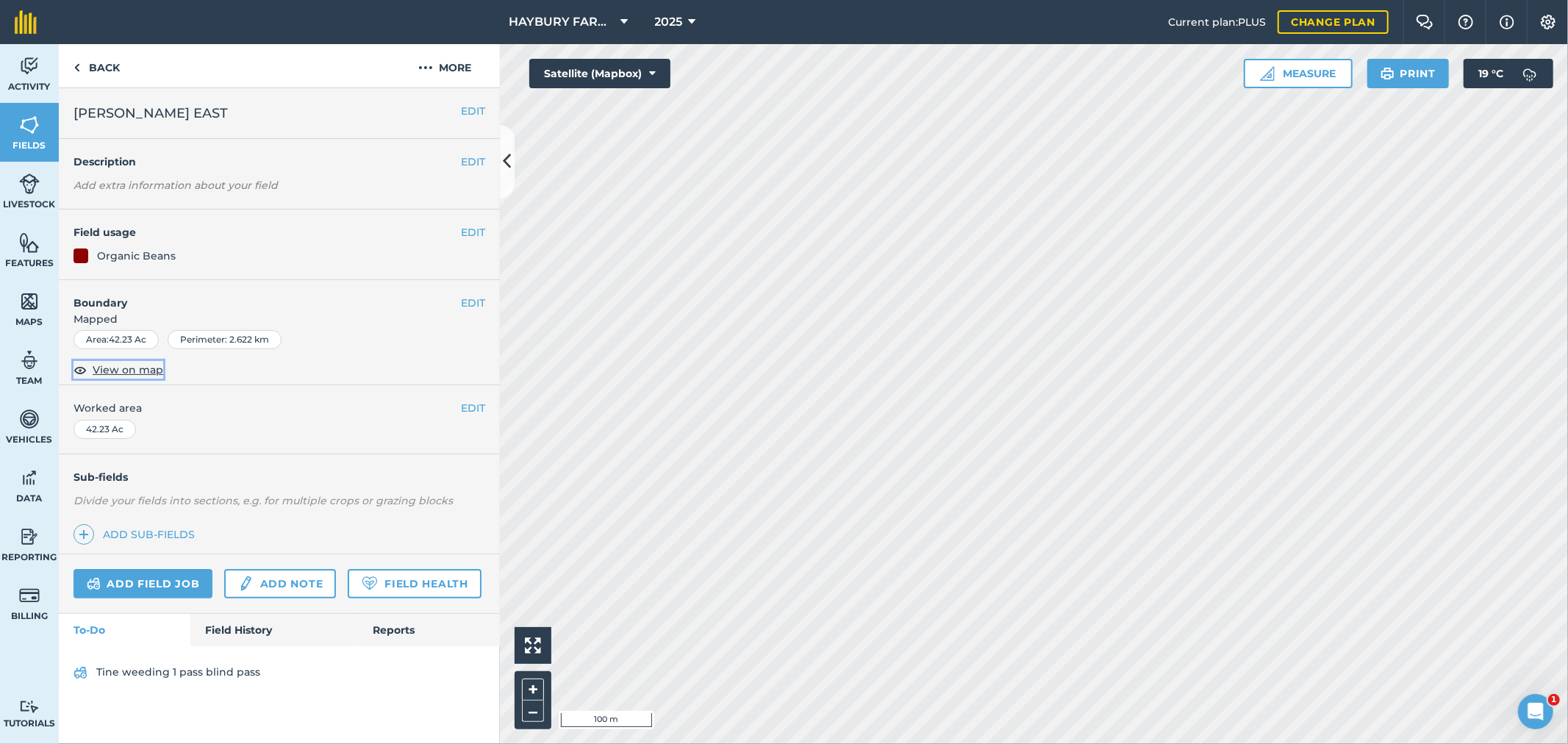
click at [121, 366] on span "View on map" at bounding box center [128, 369] width 71 height 16
click at [127, 370] on span "View on map" at bounding box center [128, 369] width 71 height 16
click at [113, 74] on link "Back" at bounding box center [97, 65] width 76 height 43
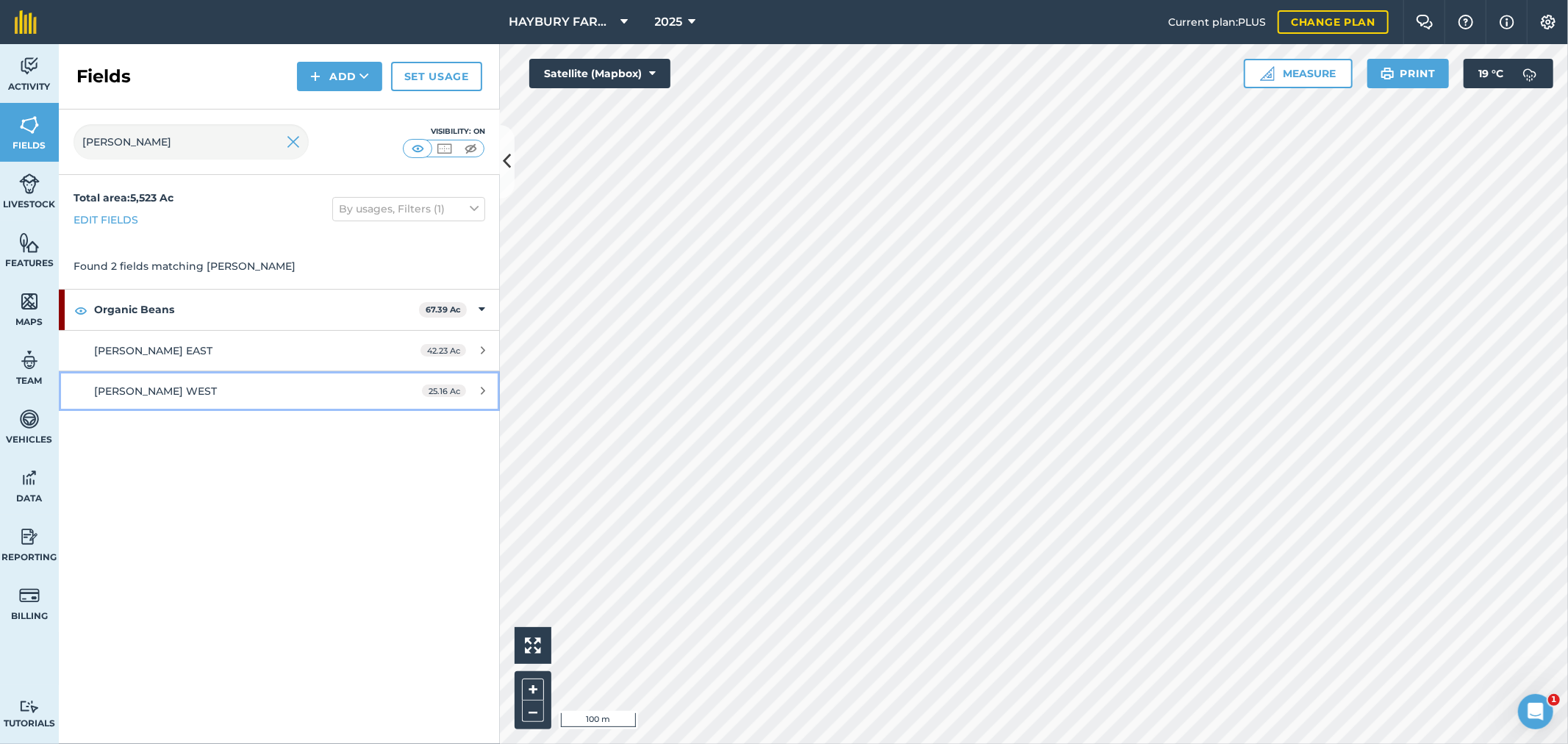
click at [163, 391] on span "[PERSON_NAME] WEST" at bounding box center [155, 391] width 123 height 13
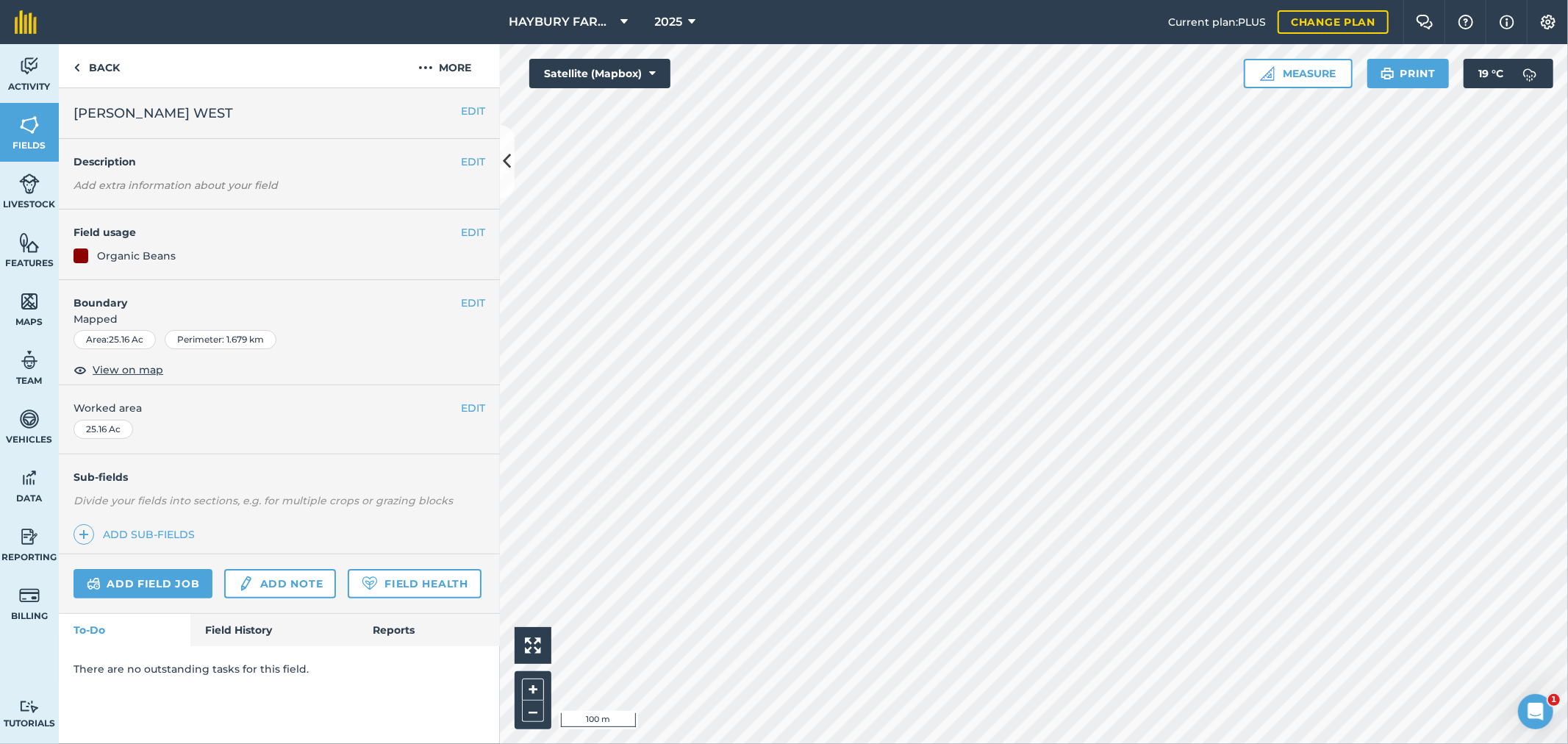
click at [163, 391] on div "EDIT Worked area 25.16 Ac" at bounding box center [279, 419] width 441 height 68
click at [106, 59] on link "Back" at bounding box center [97, 65] width 76 height 43
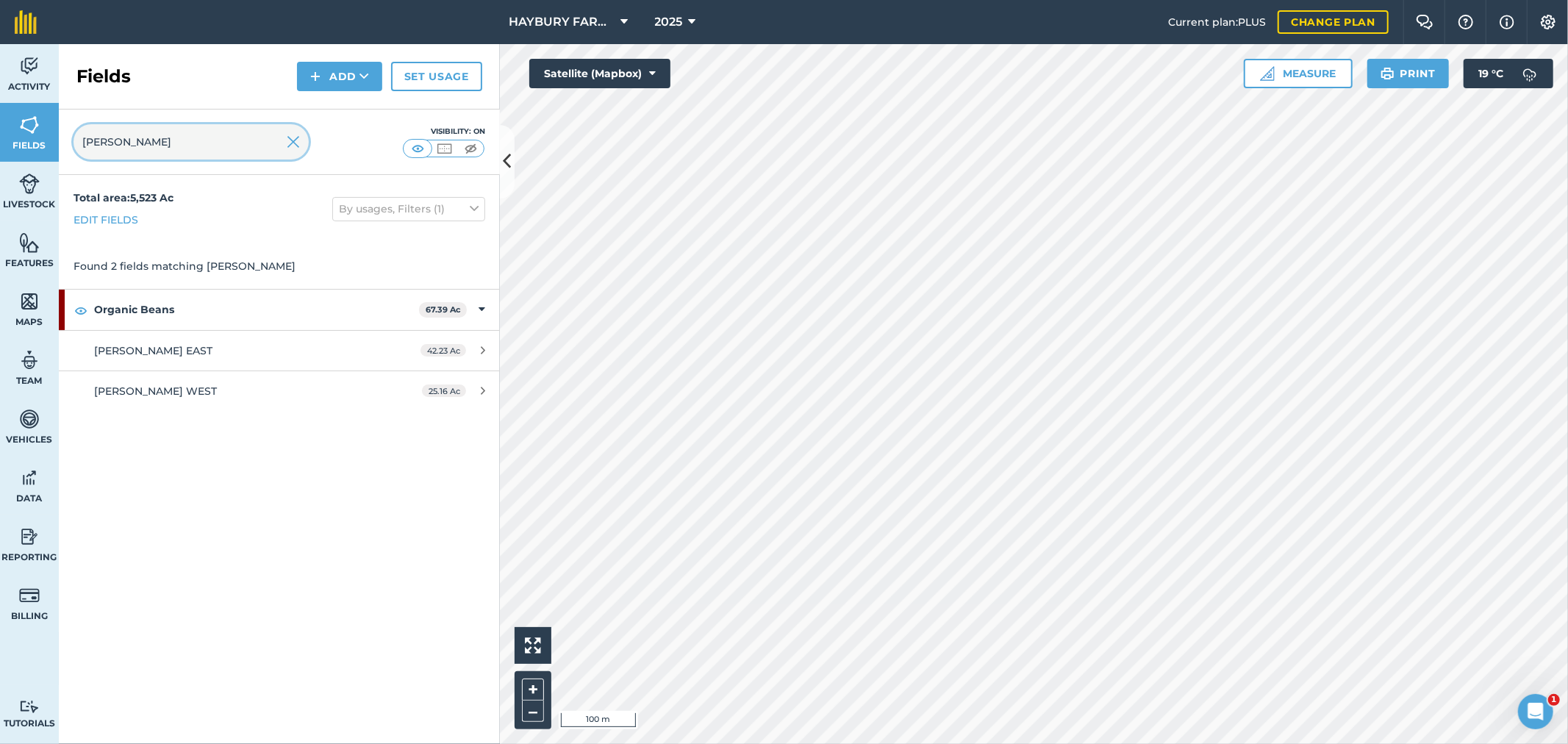
drag, startPoint x: 30, startPoint y: 152, endPoint x: 0, endPoint y: 133, distance: 35.5
click at [0, 133] on div "Activity Fields Livestock Features Maps Team Vehicles Data Reporting Billing Tu…" at bounding box center [784, 394] width 1568 height 700
type input "alluck"
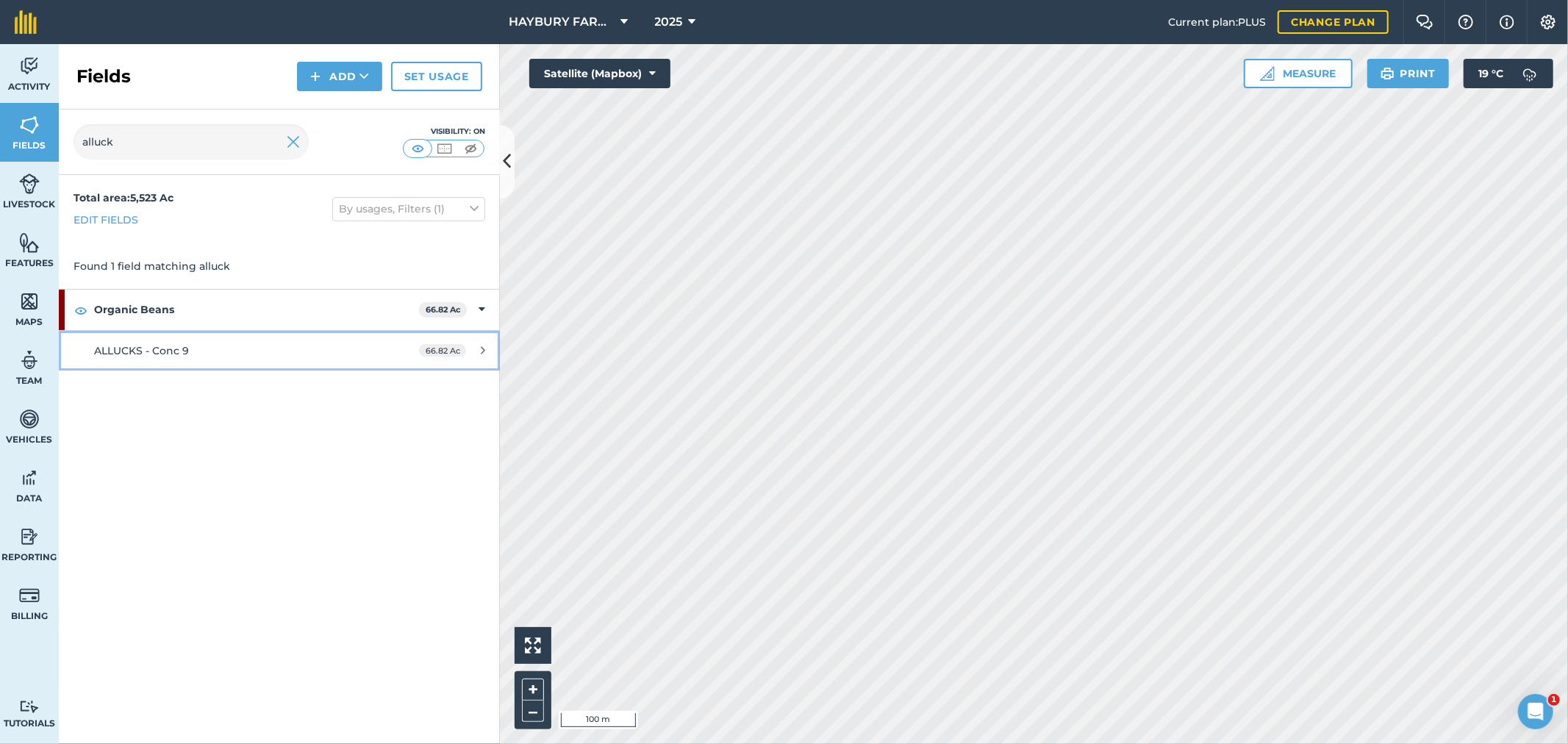
click at [155, 357] on div "ALLUCKS - Conc 9" at bounding box center [232, 351] width 276 height 16
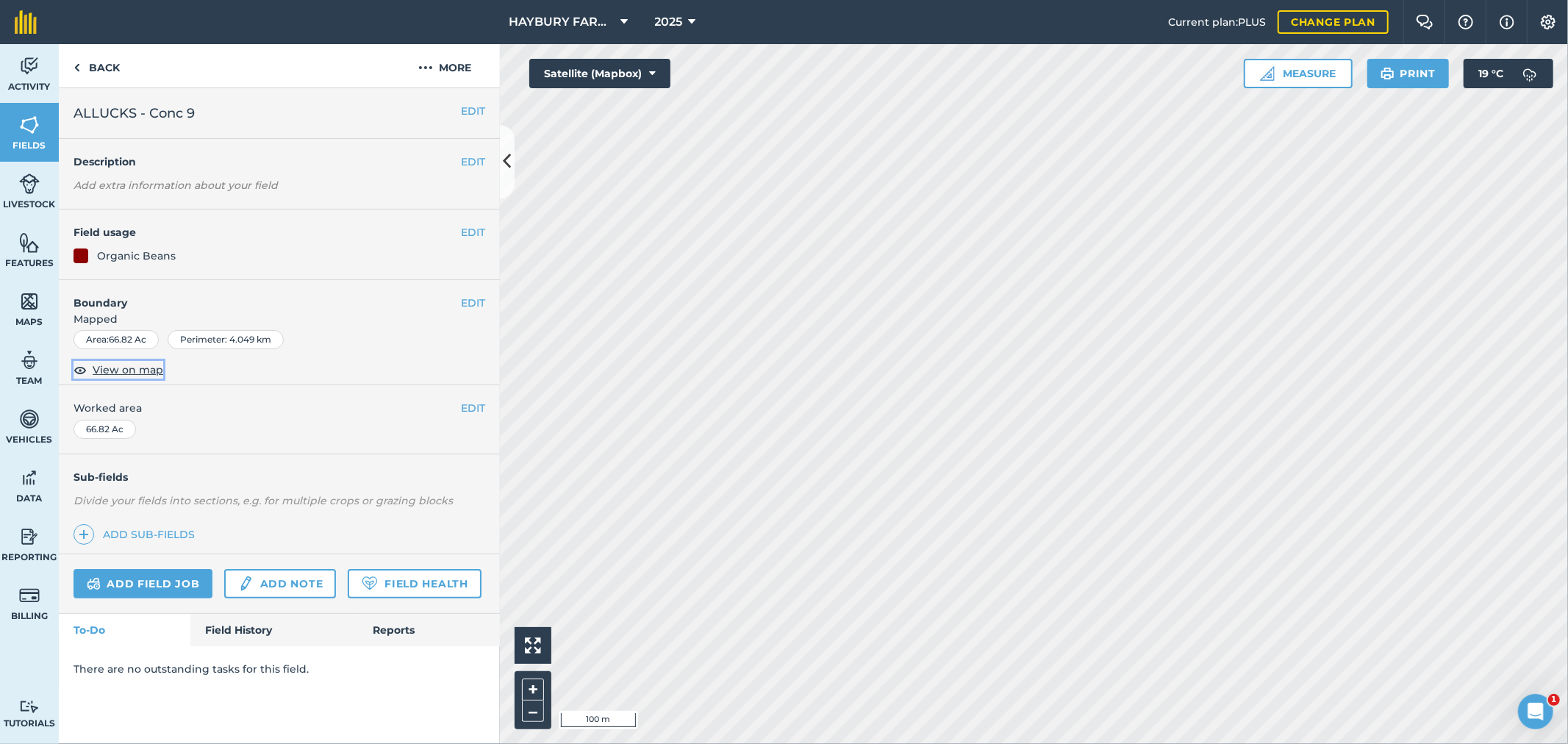
click at [102, 370] on span "View on map" at bounding box center [128, 369] width 71 height 16
click at [246, 626] on link "Field History" at bounding box center [274, 630] width 167 height 33
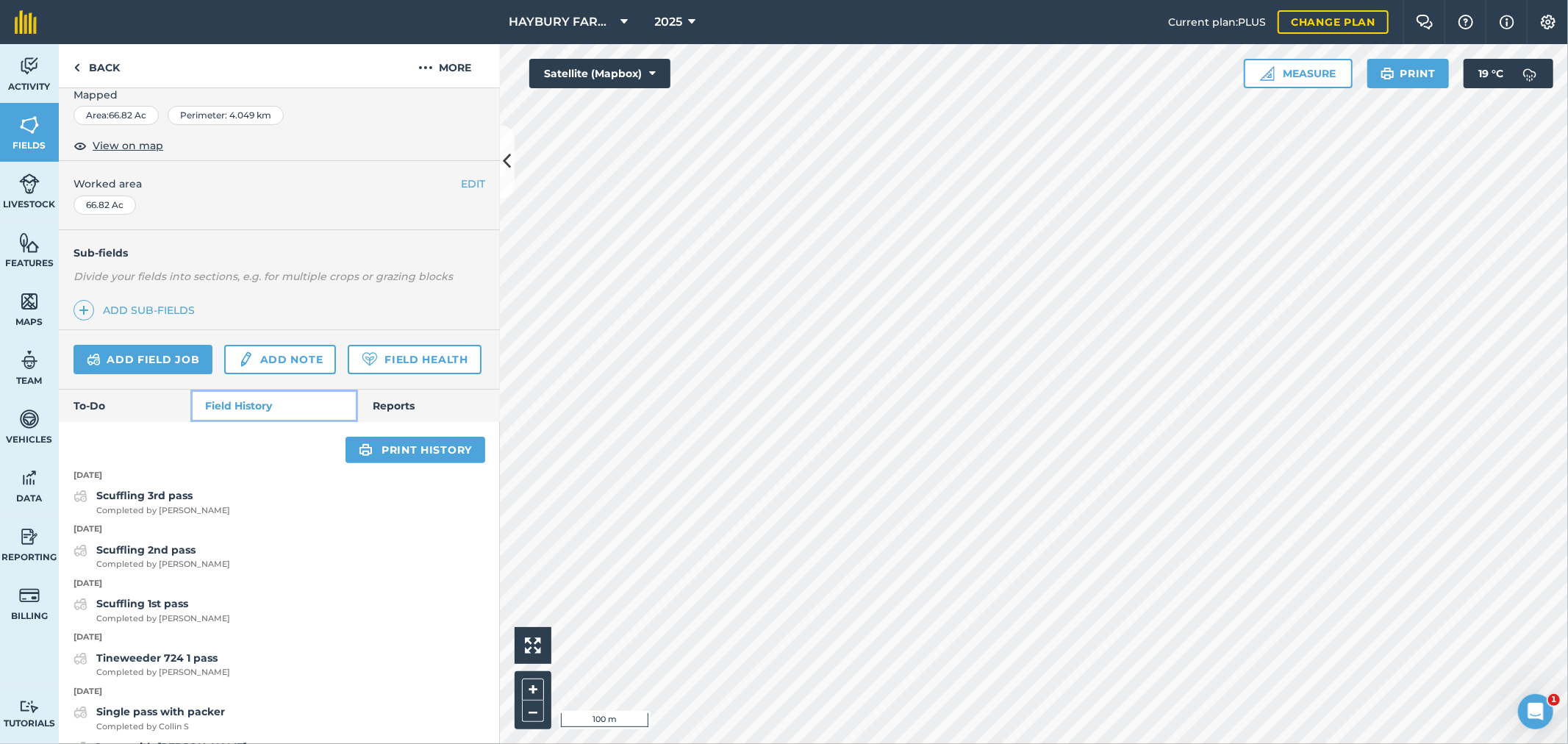
scroll to position [81, 0]
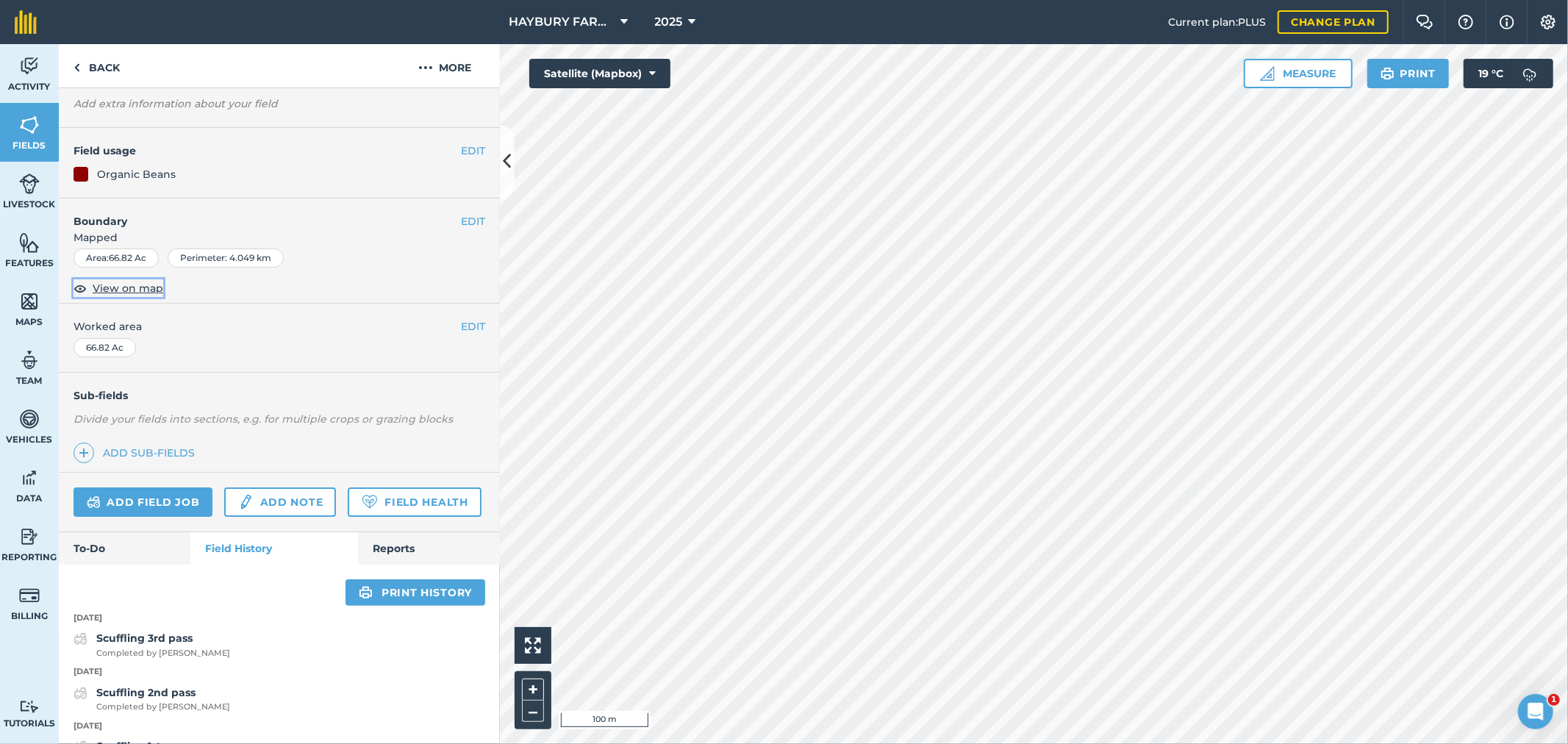
click at [122, 292] on span "View on map" at bounding box center [128, 288] width 71 height 16
click at [129, 287] on span "View on map" at bounding box center [128, 288] width 71 height 16
click at [133, 59] on link "Back" at bounding box center [97, 65] width 76 height 43
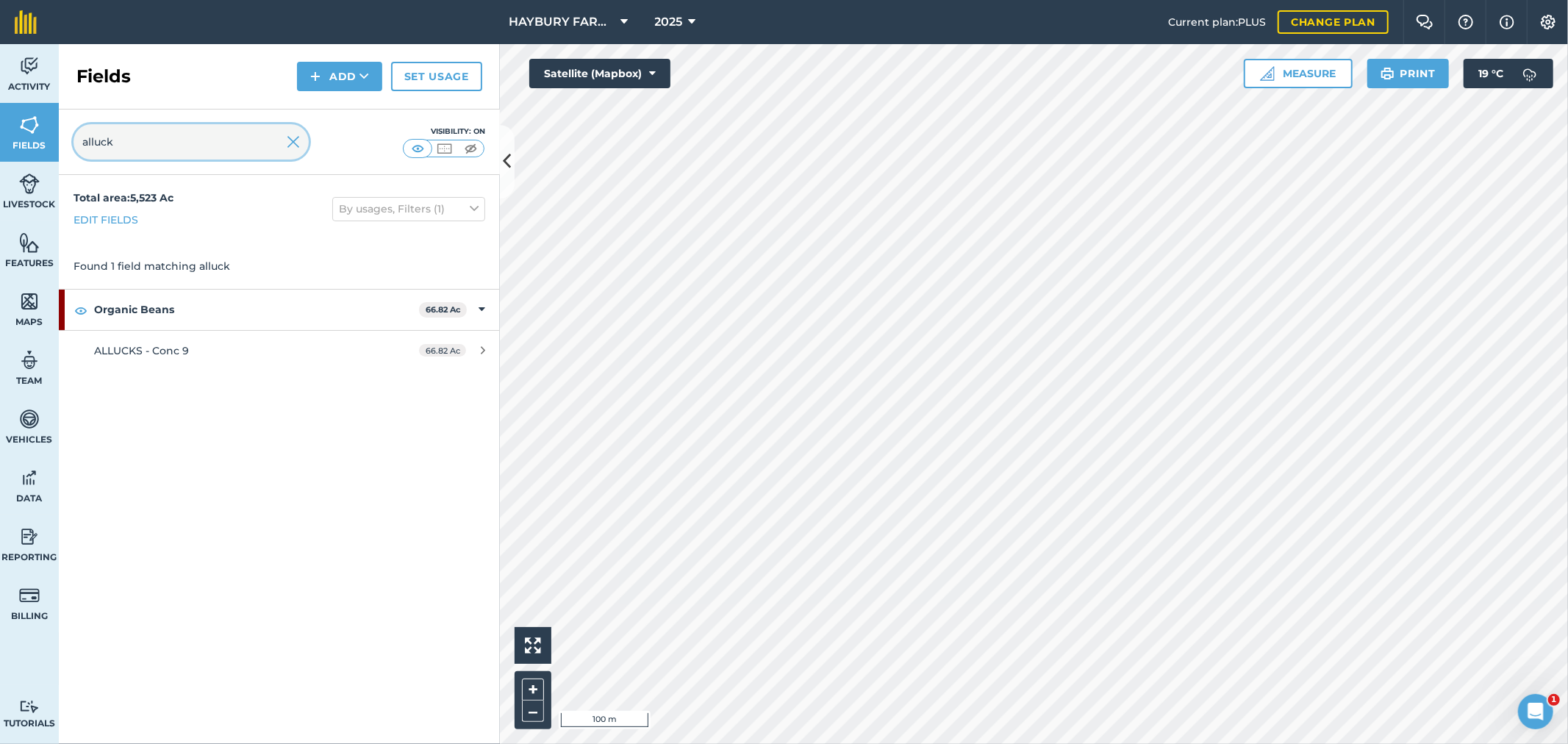
drag, startPoint x: 116, startPoint y: 133, endPoint x: 48, endPoint y: 137, distance: 68.1
click at [48, 137] on div "Activity Fields Livestock Features Maps Team Vehicles Data Reporting Billing Tu…" at bounding box center [784, 394] width 1568 height 700
type input "thrive"
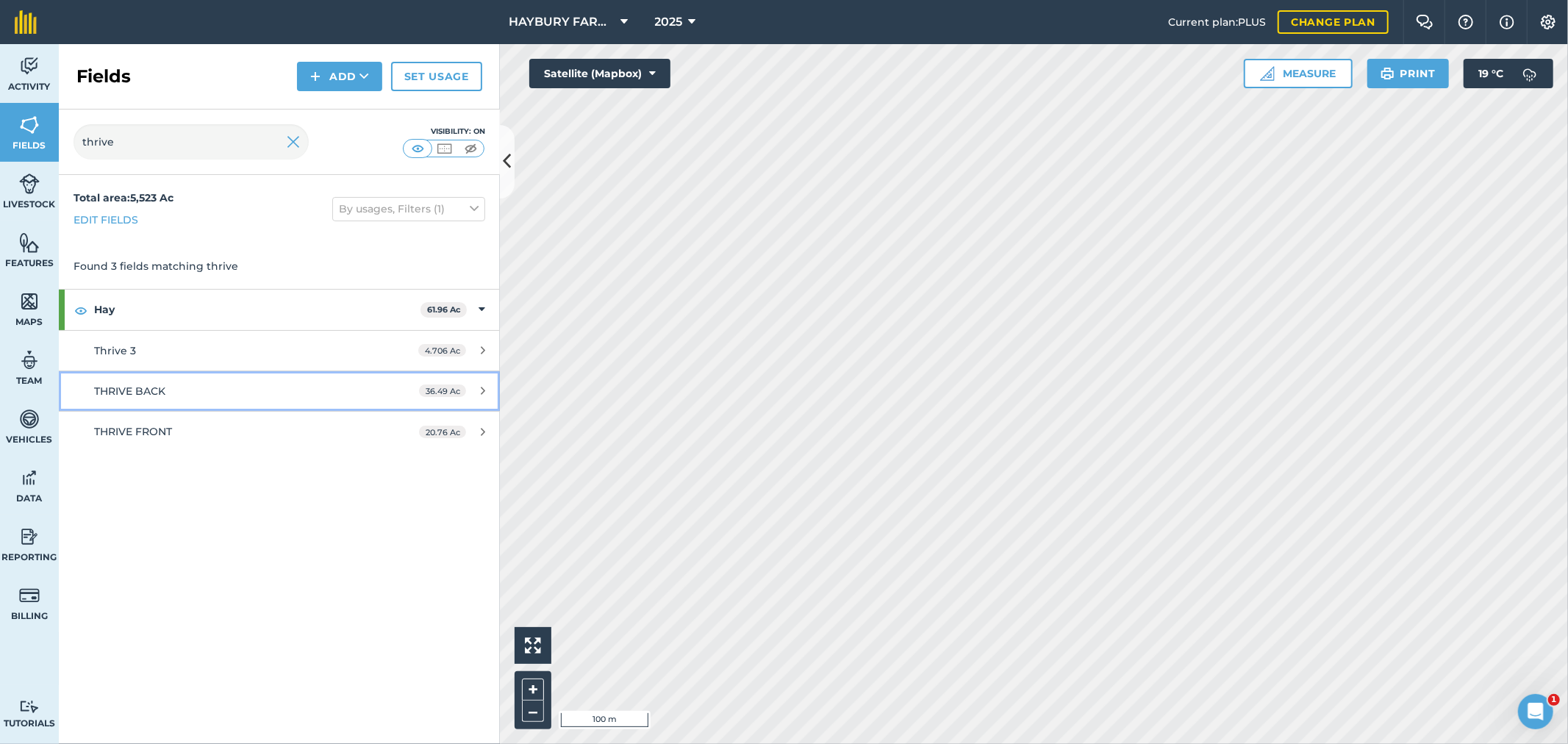
click at [167, 393] on div "THRIVE BACK" at bounding box center [232, 391] width 276 height 16
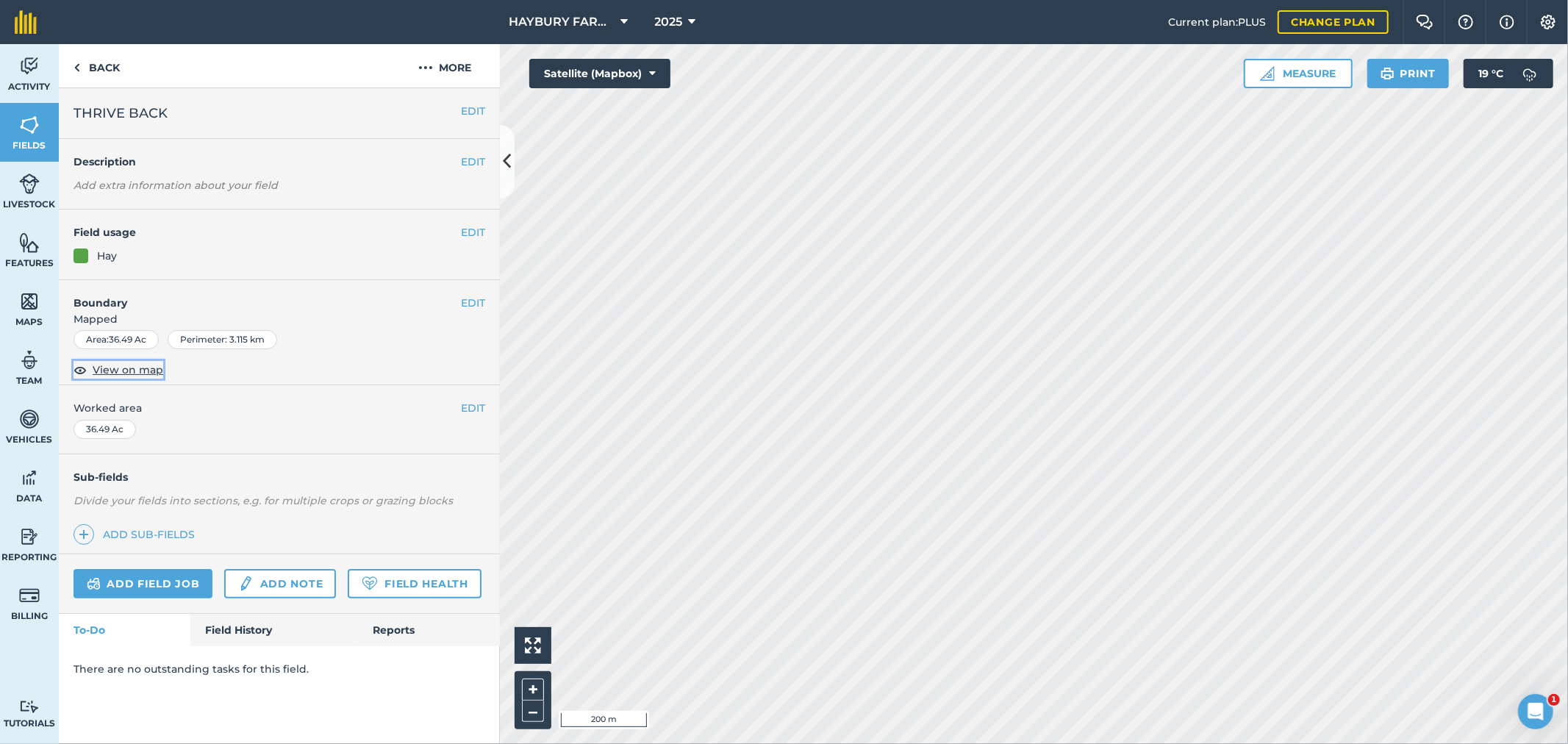
click at [137, 372] on span "View on map" at bounding box center [128, 369] width 71 height 16
click at [90, 70] on link "Back" at bounding box center [97, 65] width 76 height 43
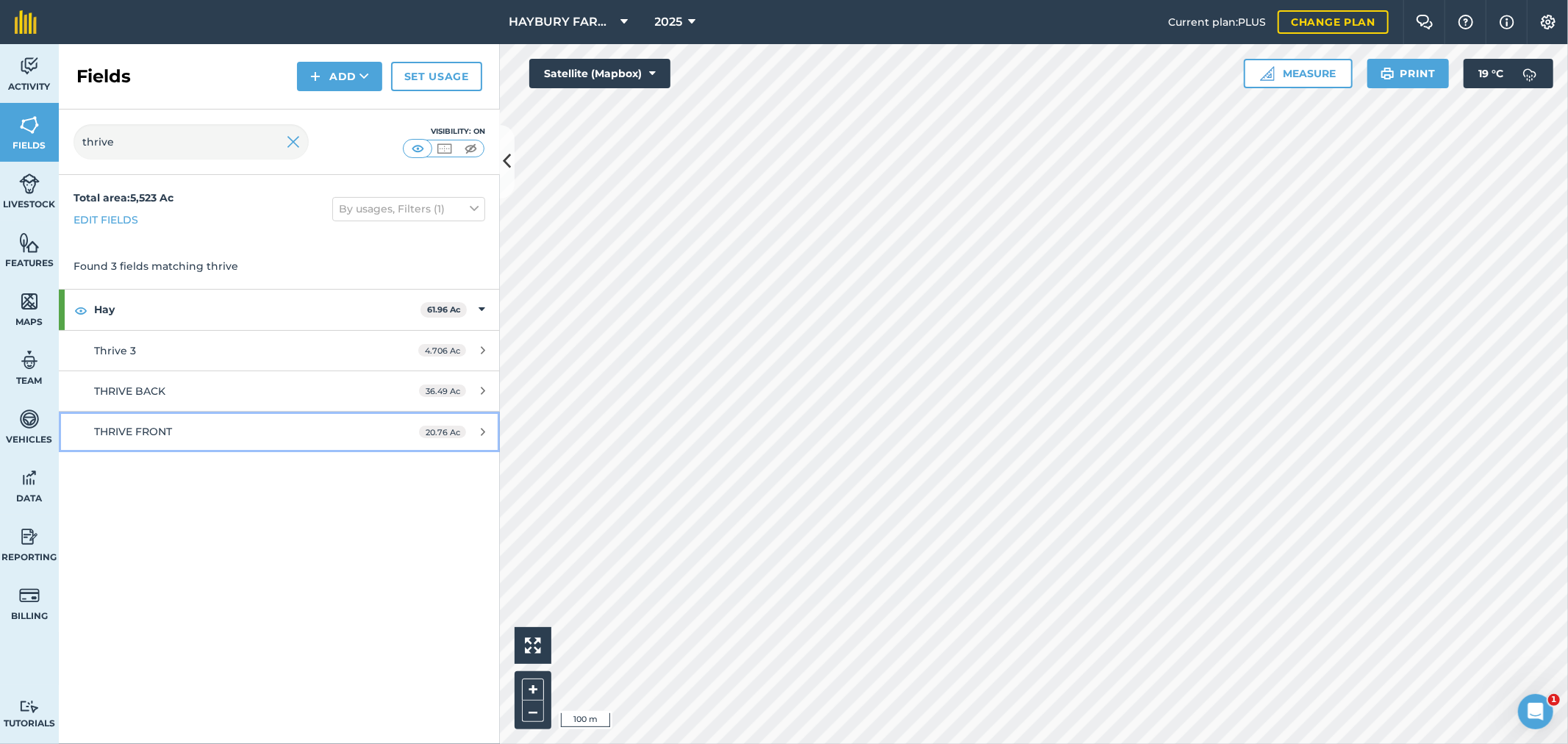
click at [155, 431] on span "THRIVE FRONT" at bounding box center [133, 431] width 78 height 13
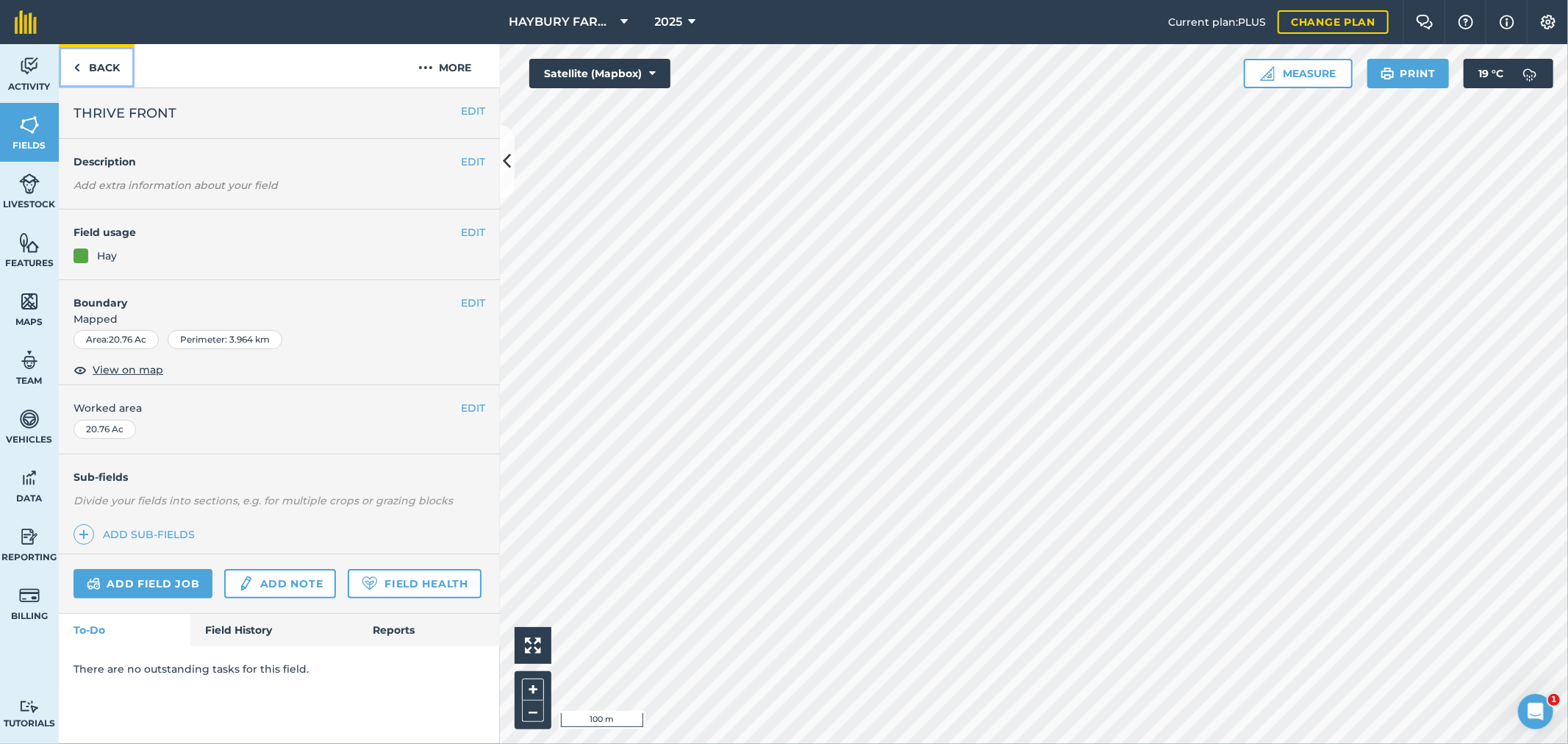
click at [97, 61] on link "Back" at bounding box center [97, 65] width 76 height 43
click at [98, 70] on link "Back" at bounding box center [97, 65] width 76 height 43
